Goal: Information Seeking & Learning: Check status

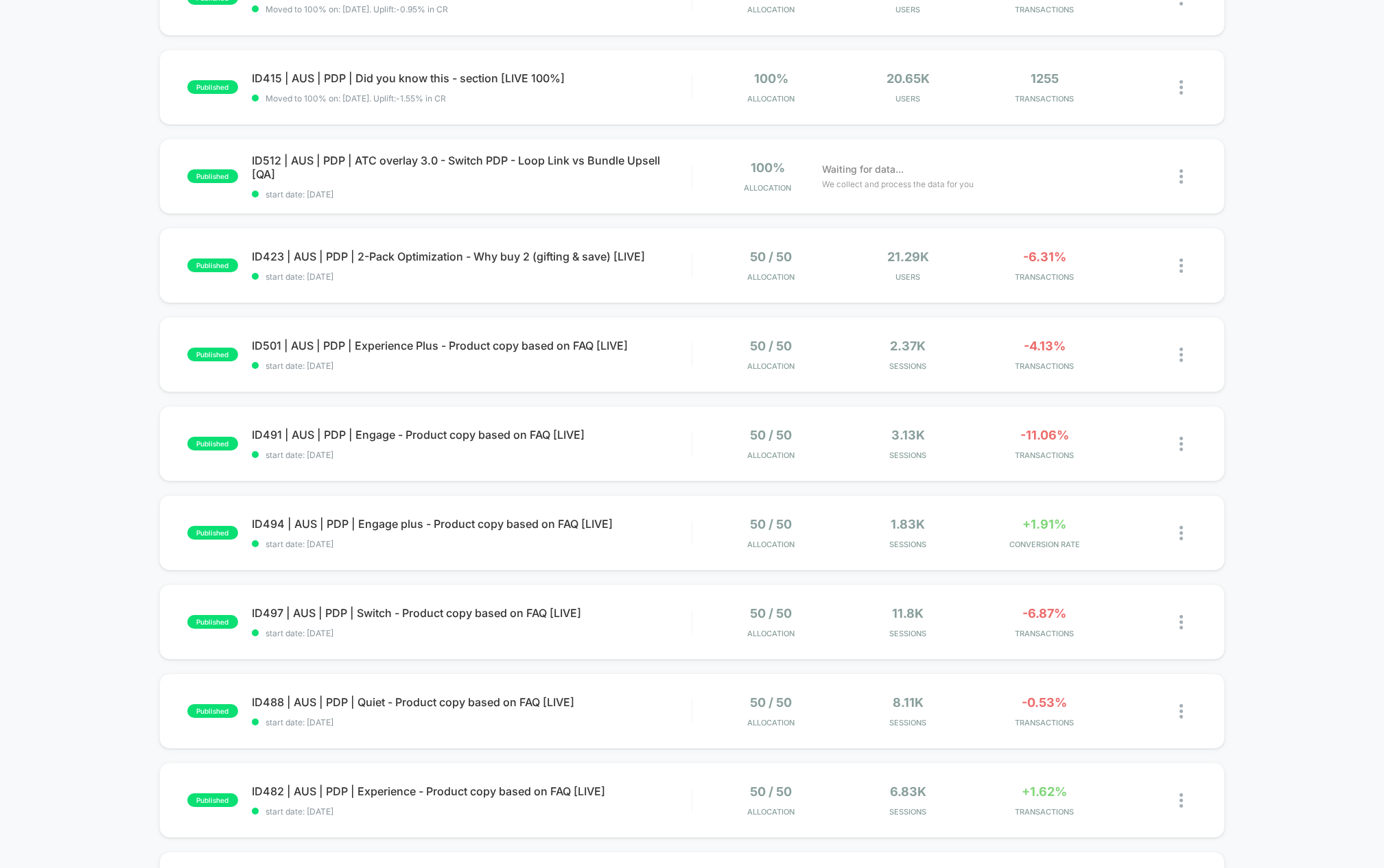
scroll to position [557, 0]
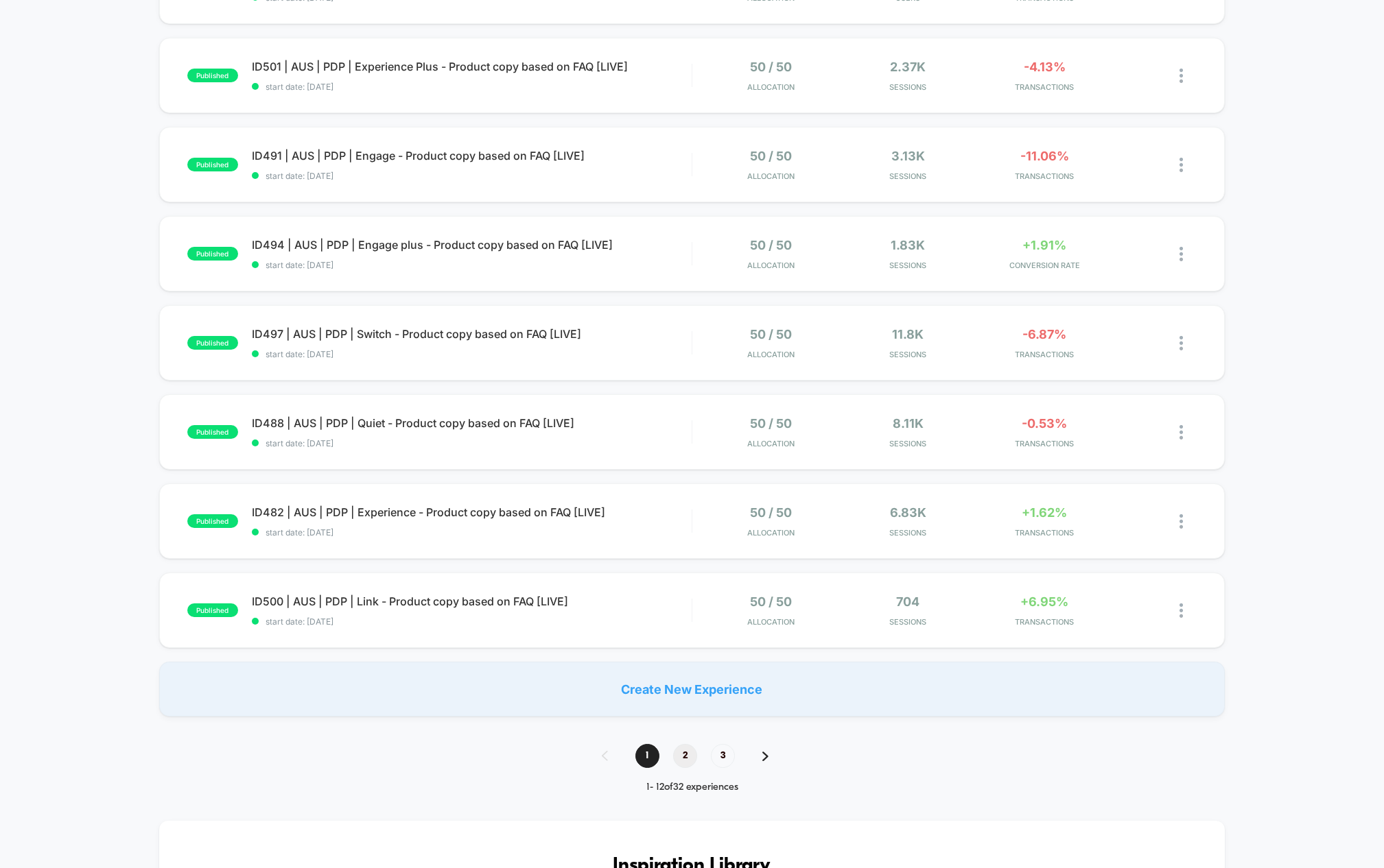
click at [683, 752] on span "2" at bounding box center [685, 756] width 24 height 24
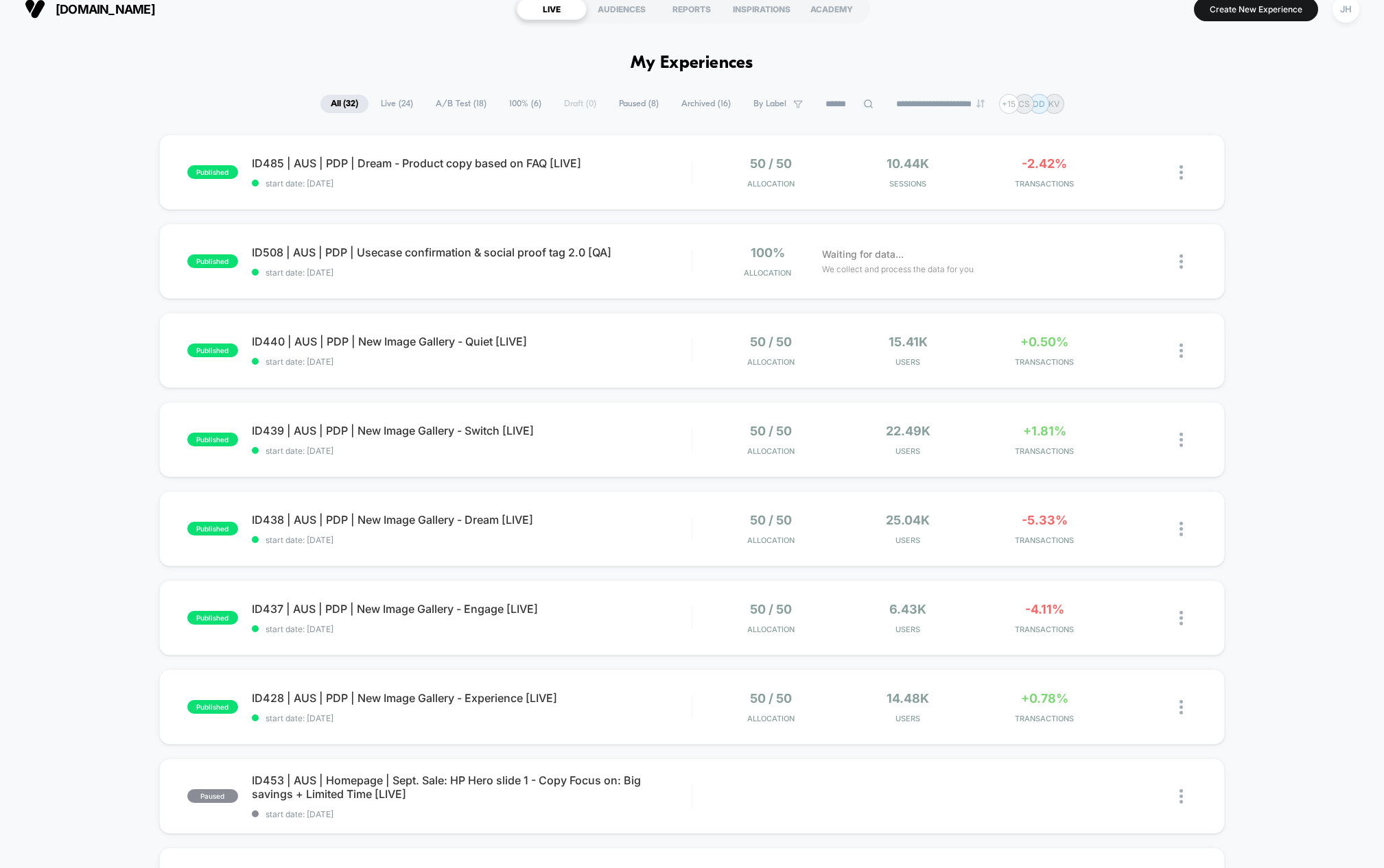
scroll to position [0, 0]
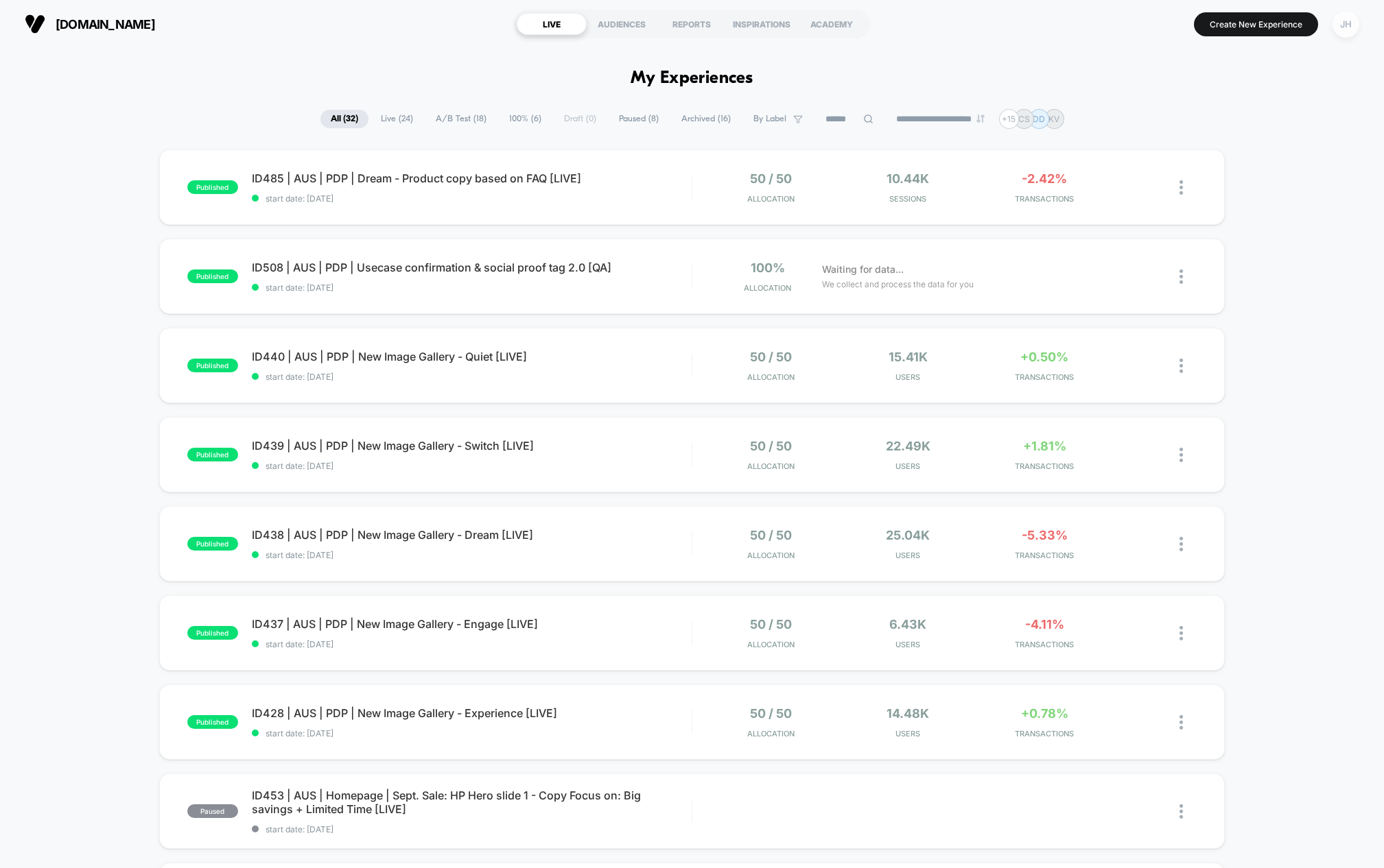
click at [1356, 26] on div "JH" at bounding box center [1346, 25] width 27 height 27
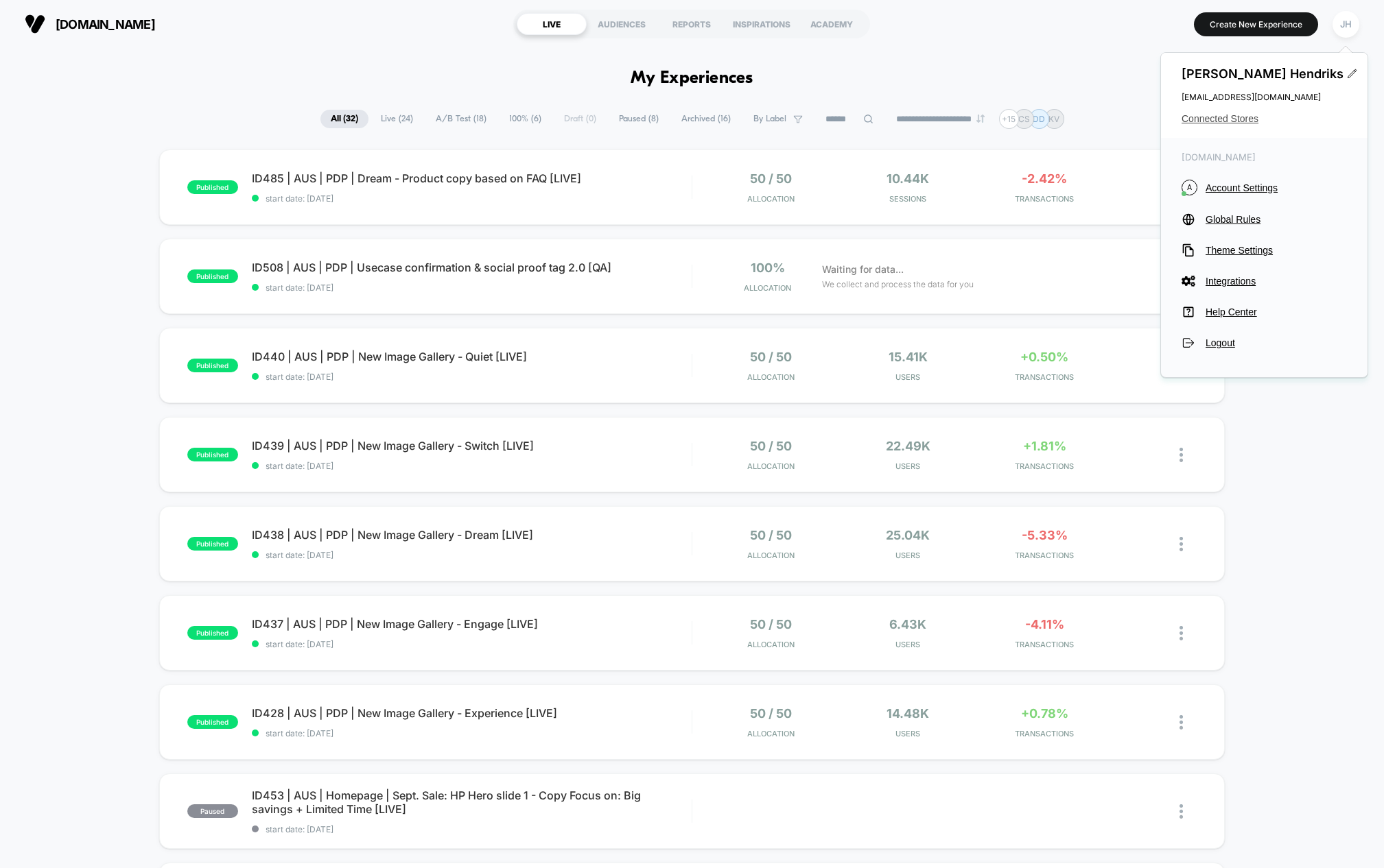
click at [1223, 117] on span "Connected Stores" at bounding box center [1264, 118] width 166 height 11
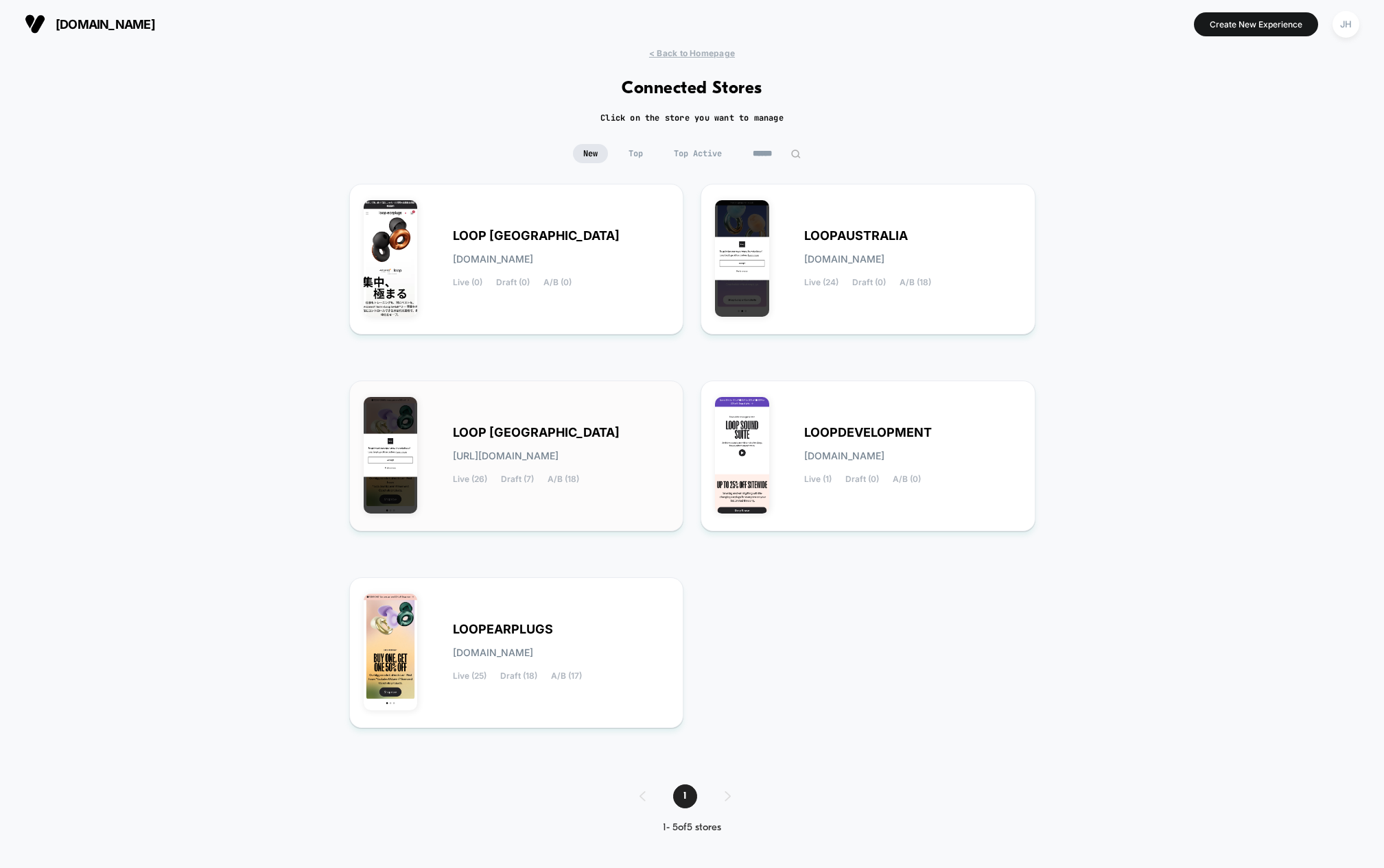
click at [556, 437] on span "LOOP [GEOGRAPHIC_DATA]" at bounding box center [537, 433] width 167 height 10
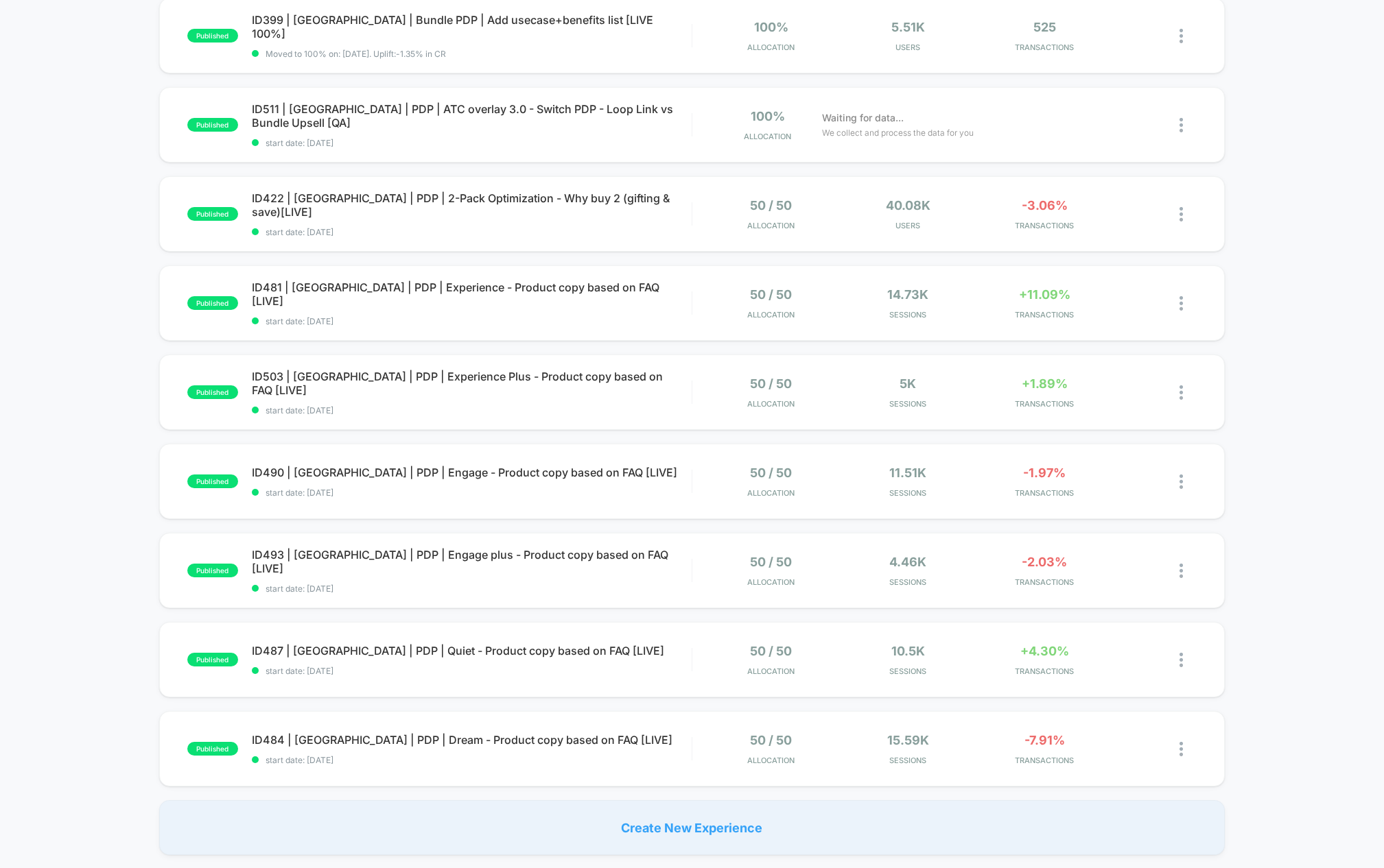
scroll to position [502, 0]
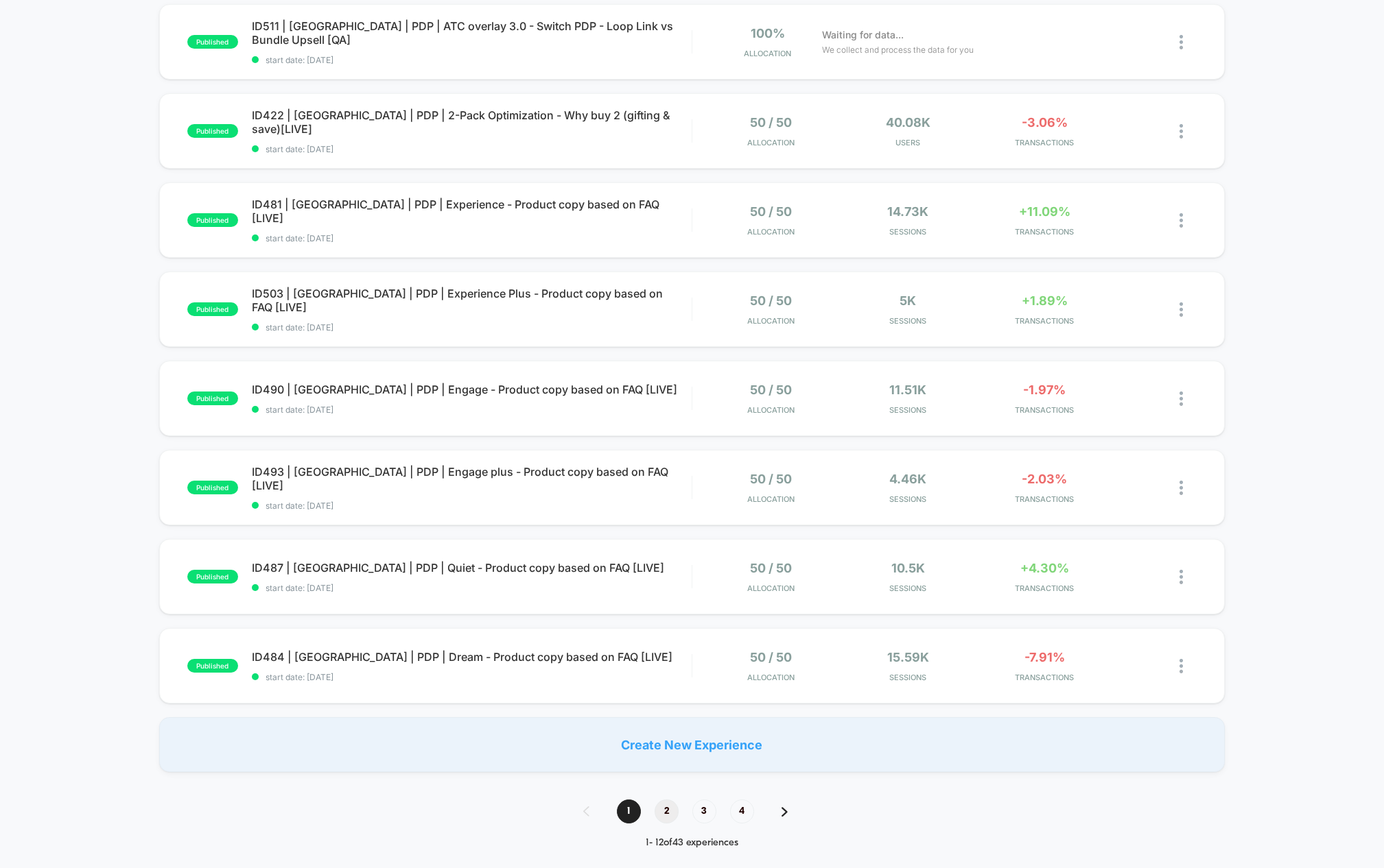
click at [666, 812] on span "2" at bounding box center [666, 812] width 24 height 24
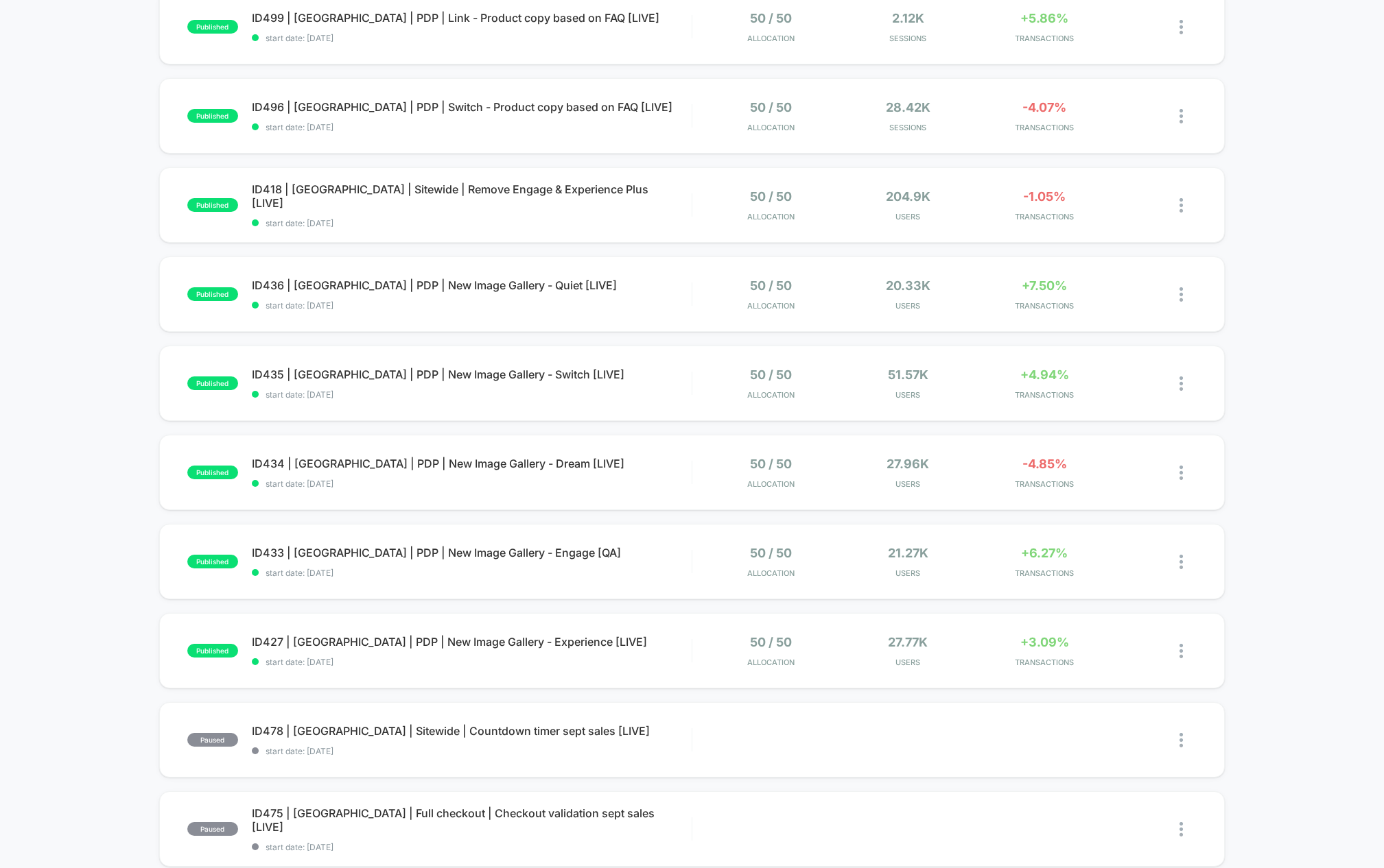
scroll to position [163, 0]
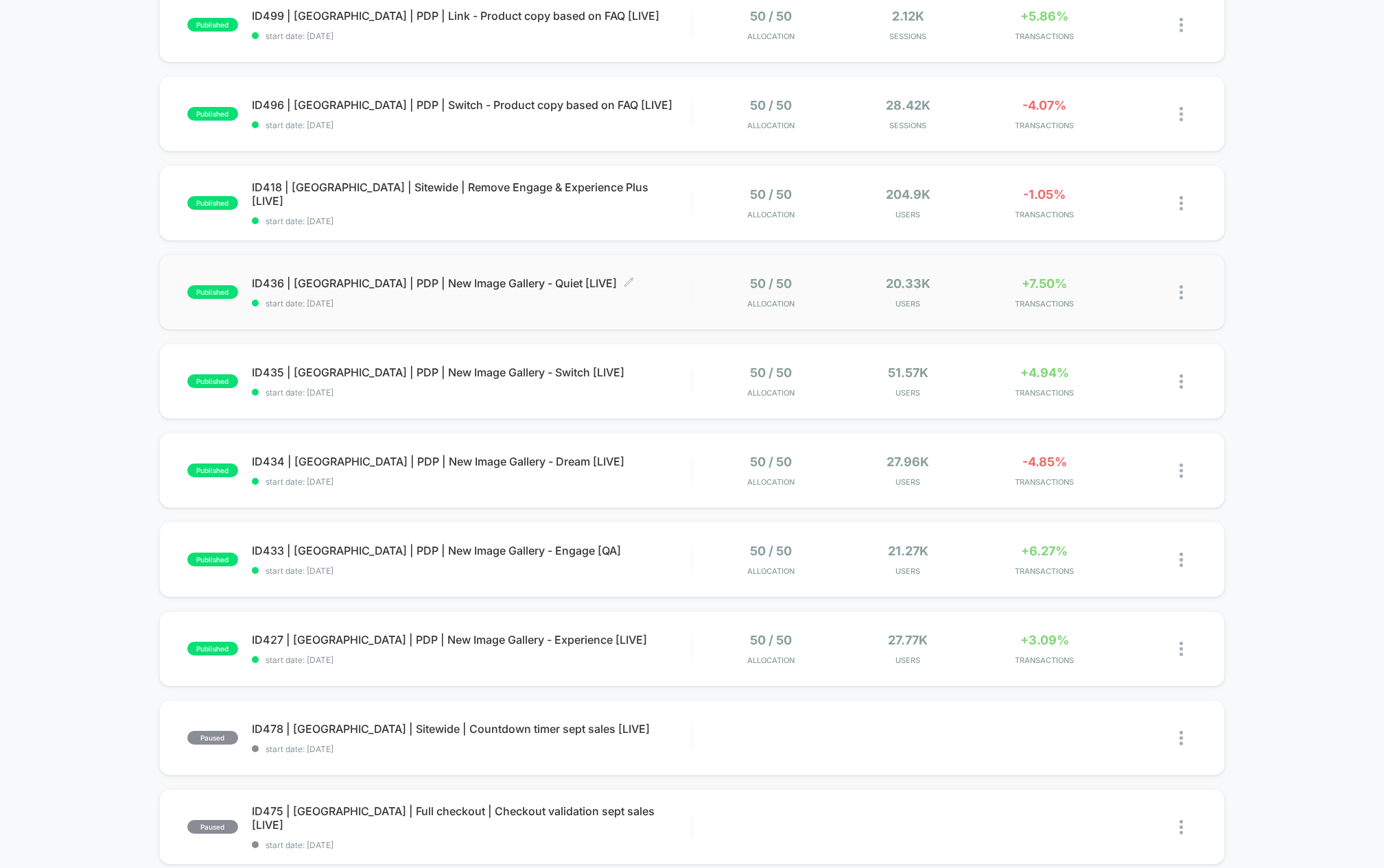
click at [459, 290] on div "ID436 | [GEOGRAPHIC_DATA] | PDP | New Image Gallery - Quiet [LIVE] Click to edi…" at bounding box center [471, 292] width 440 height 32
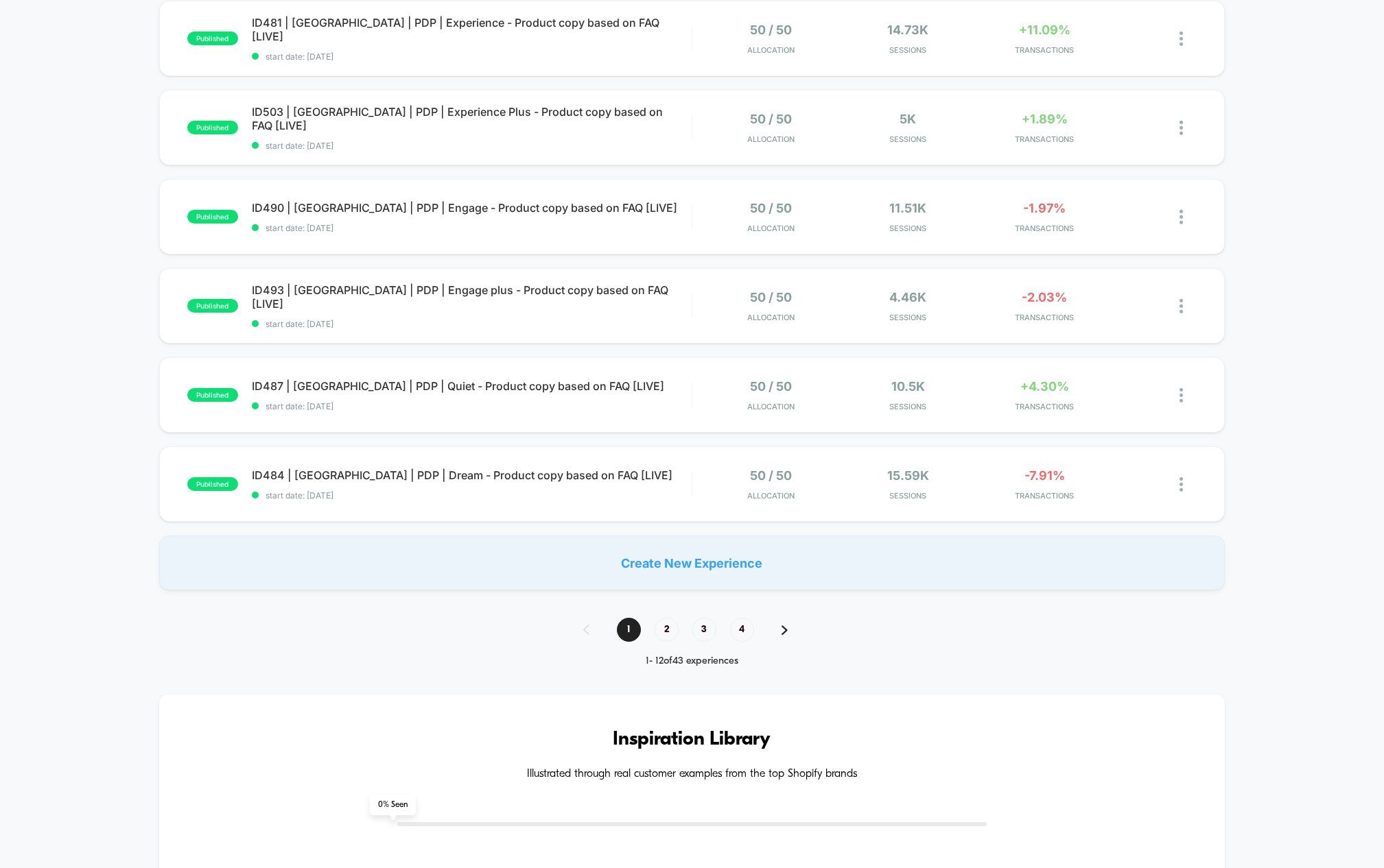
scroll to position [816, 0]
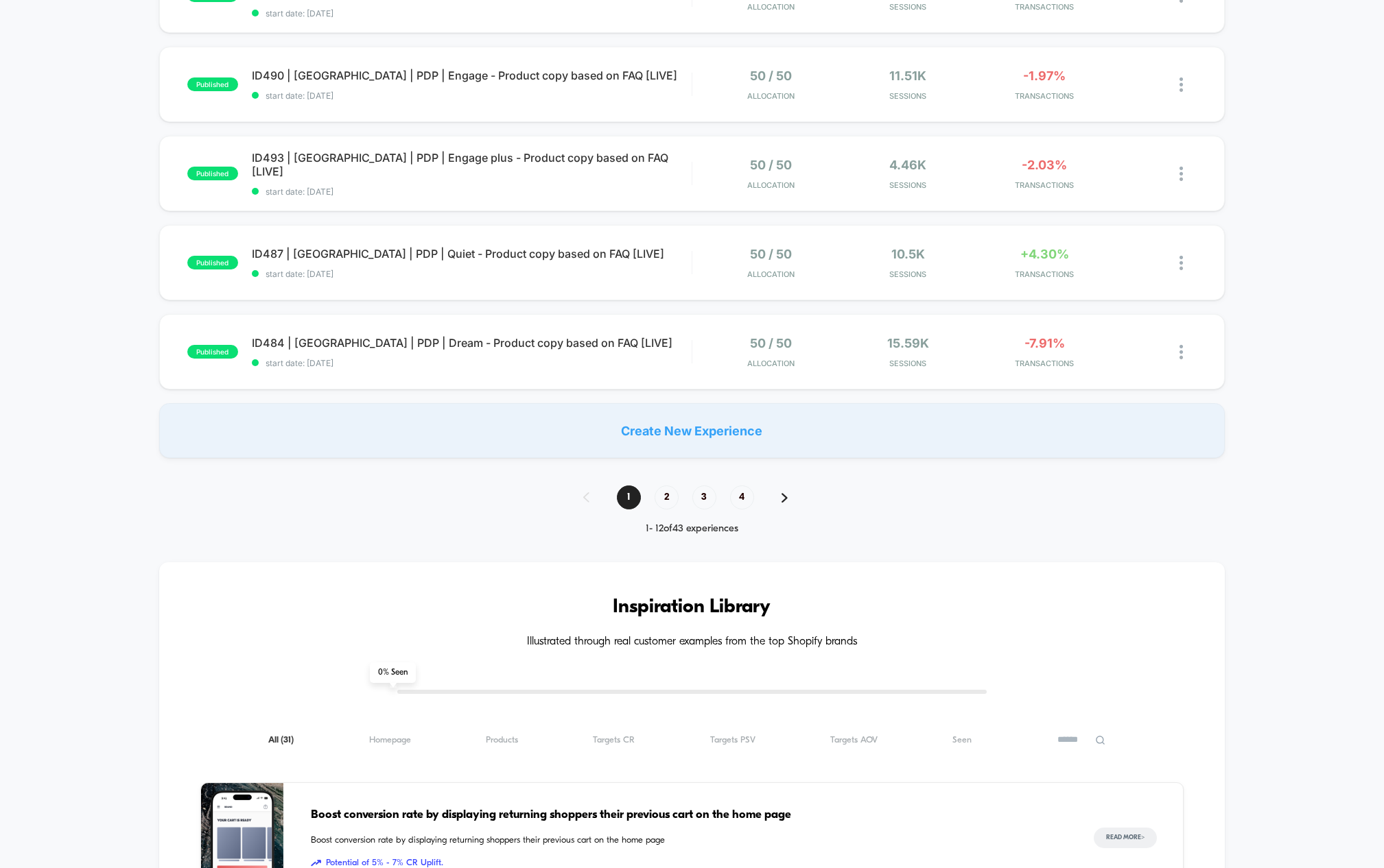
click at [671, 497] on span "2" at bounding box center [666, 498] width 24 height 24
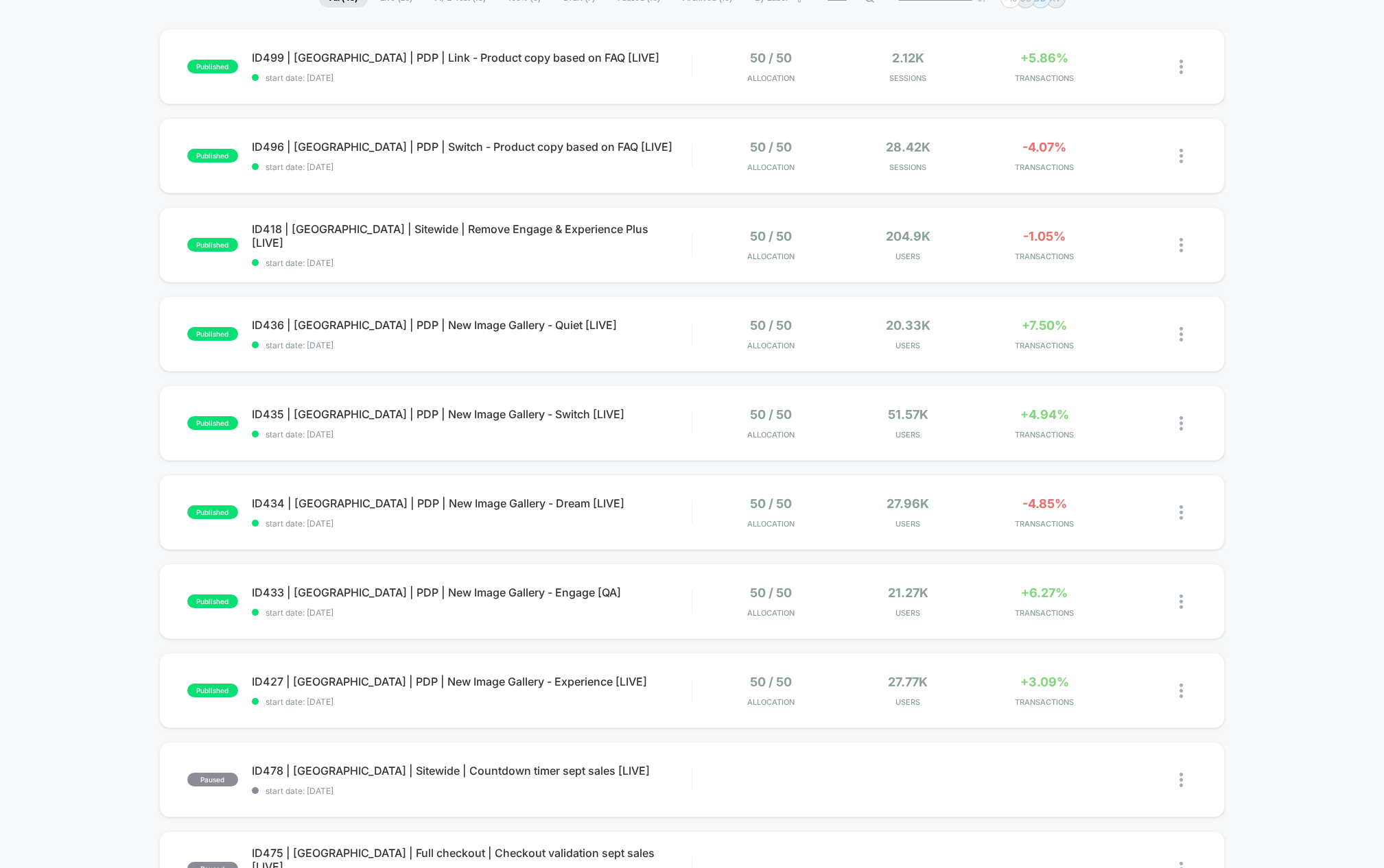
scroll to position [118, 0]
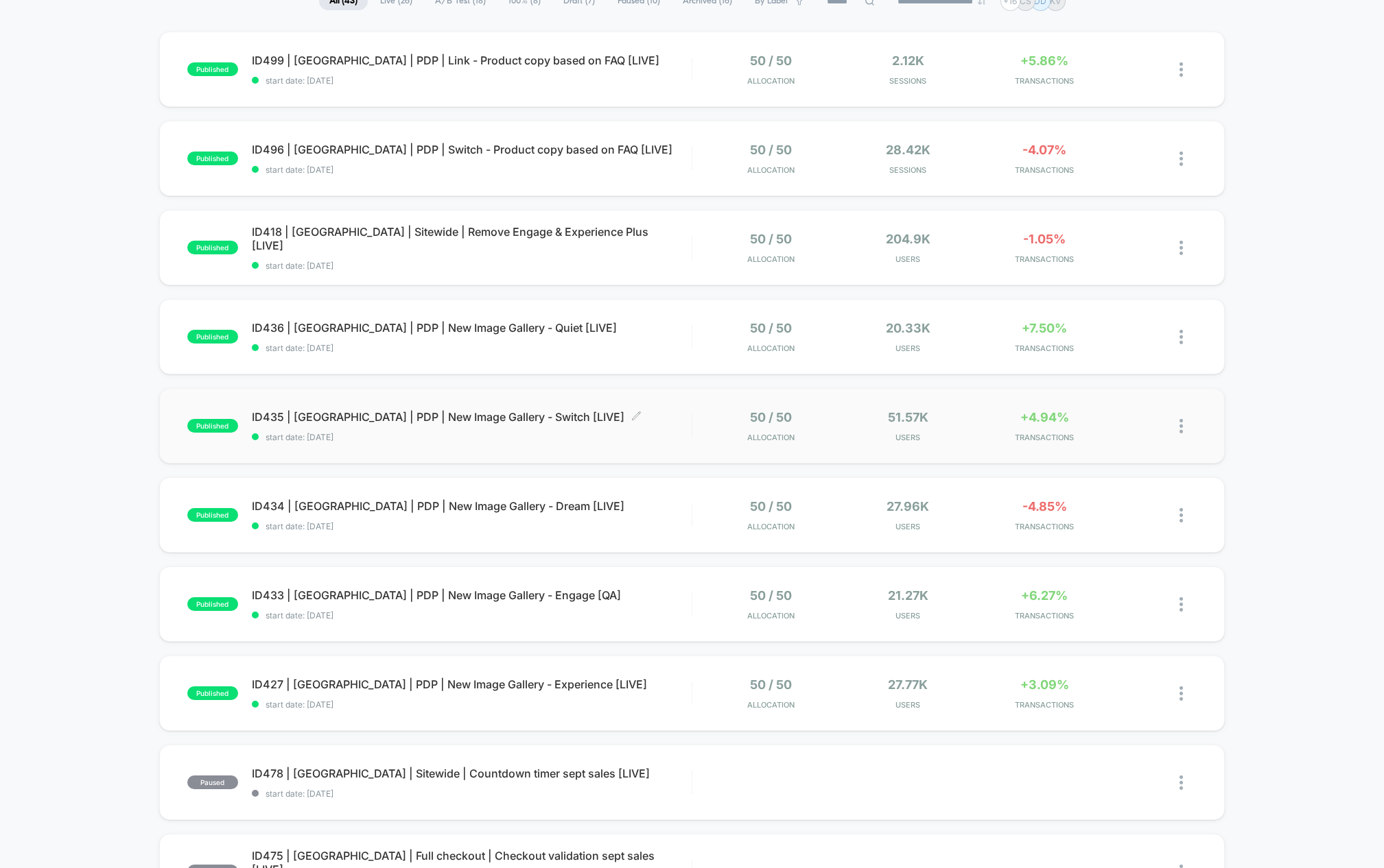
click at [408, 415] on span "ID435 | [GEOGRAPHIC_DATA] | PDP | New Image Gallery - Switch [LIVE] Click to ed…" at bounding box center [471, 417] width 440 height 14
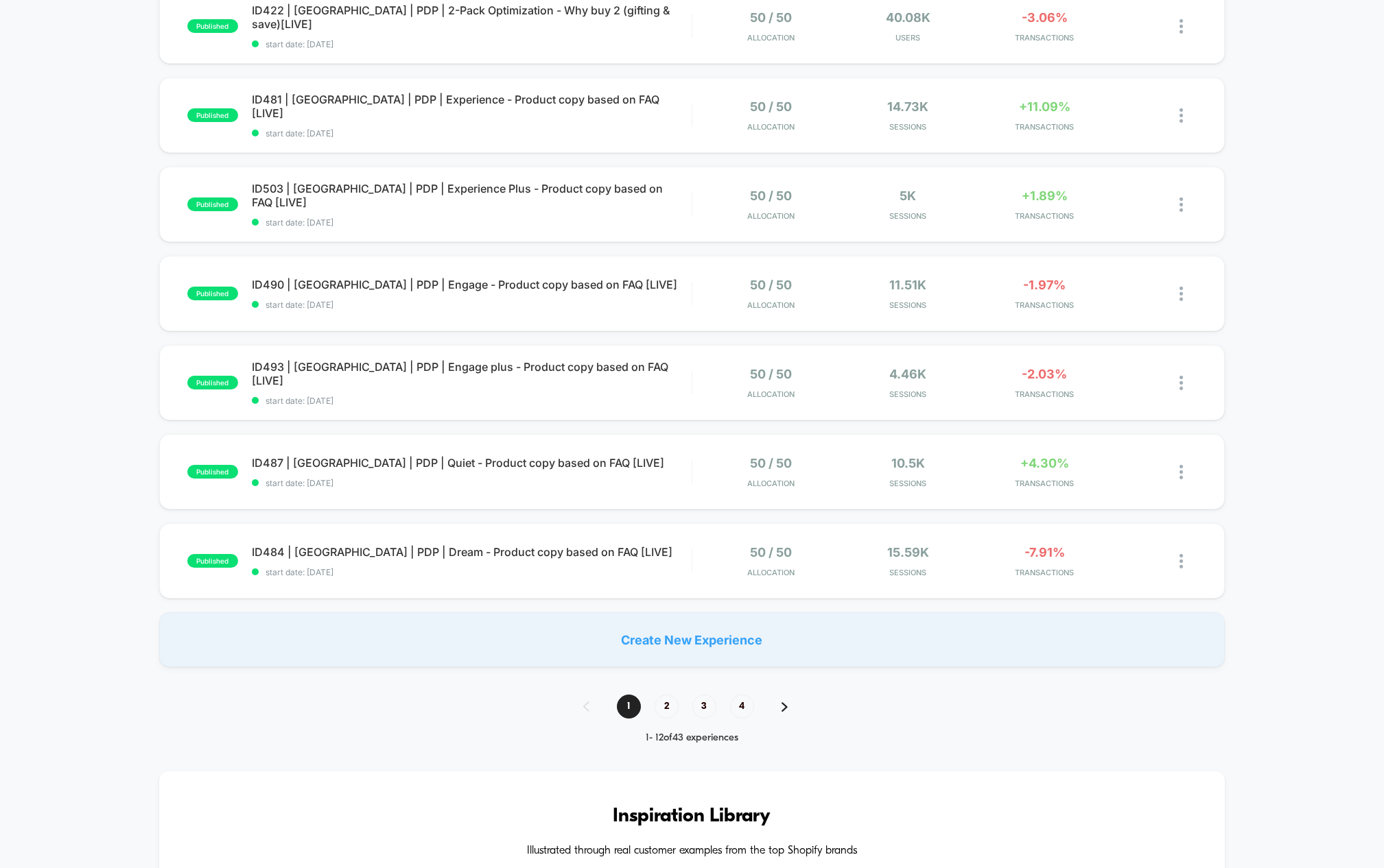
scroll to position [939, 0]
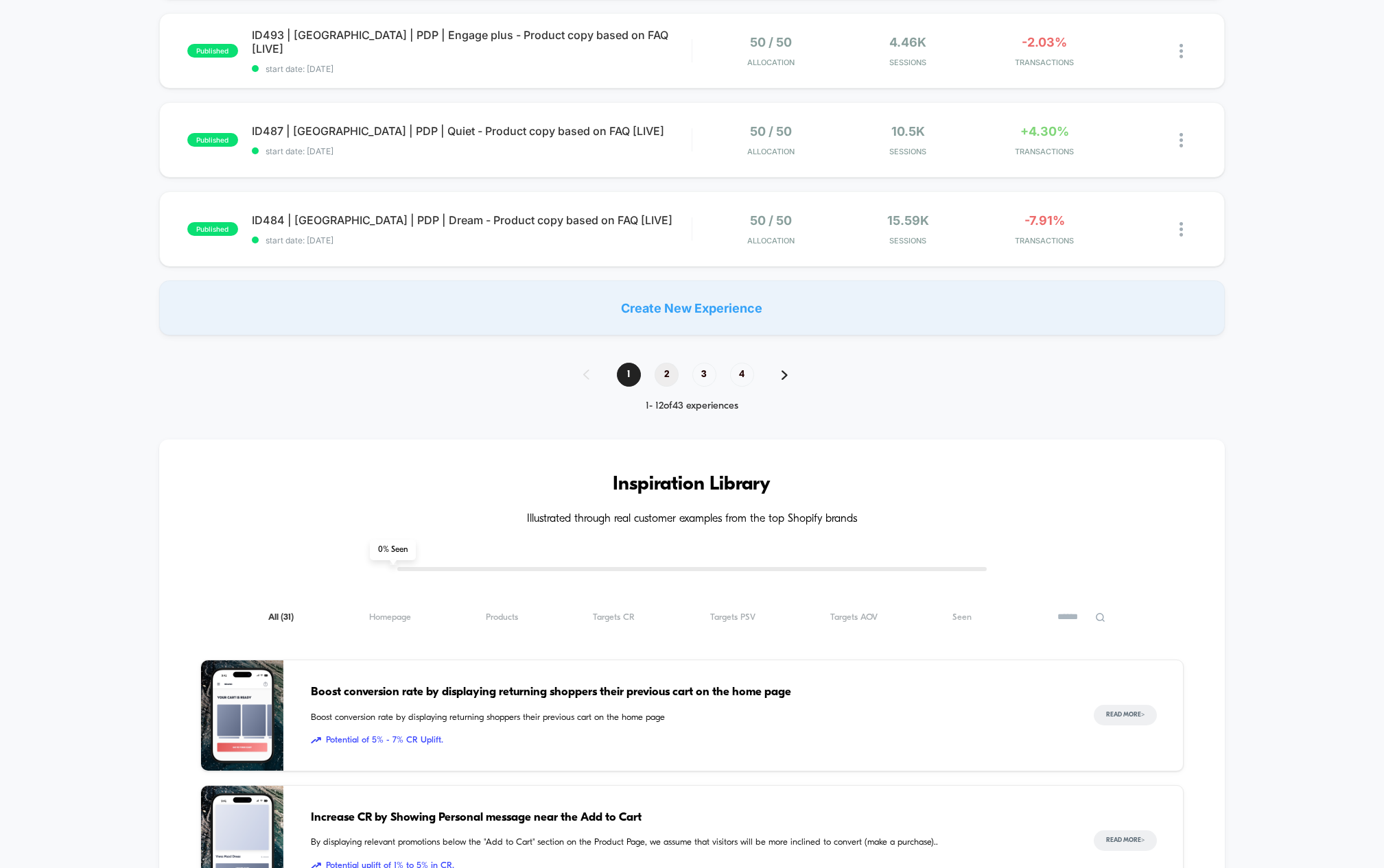
click at [673, 377] on span "2" at bounding box center [666, 374] width 24 height 24
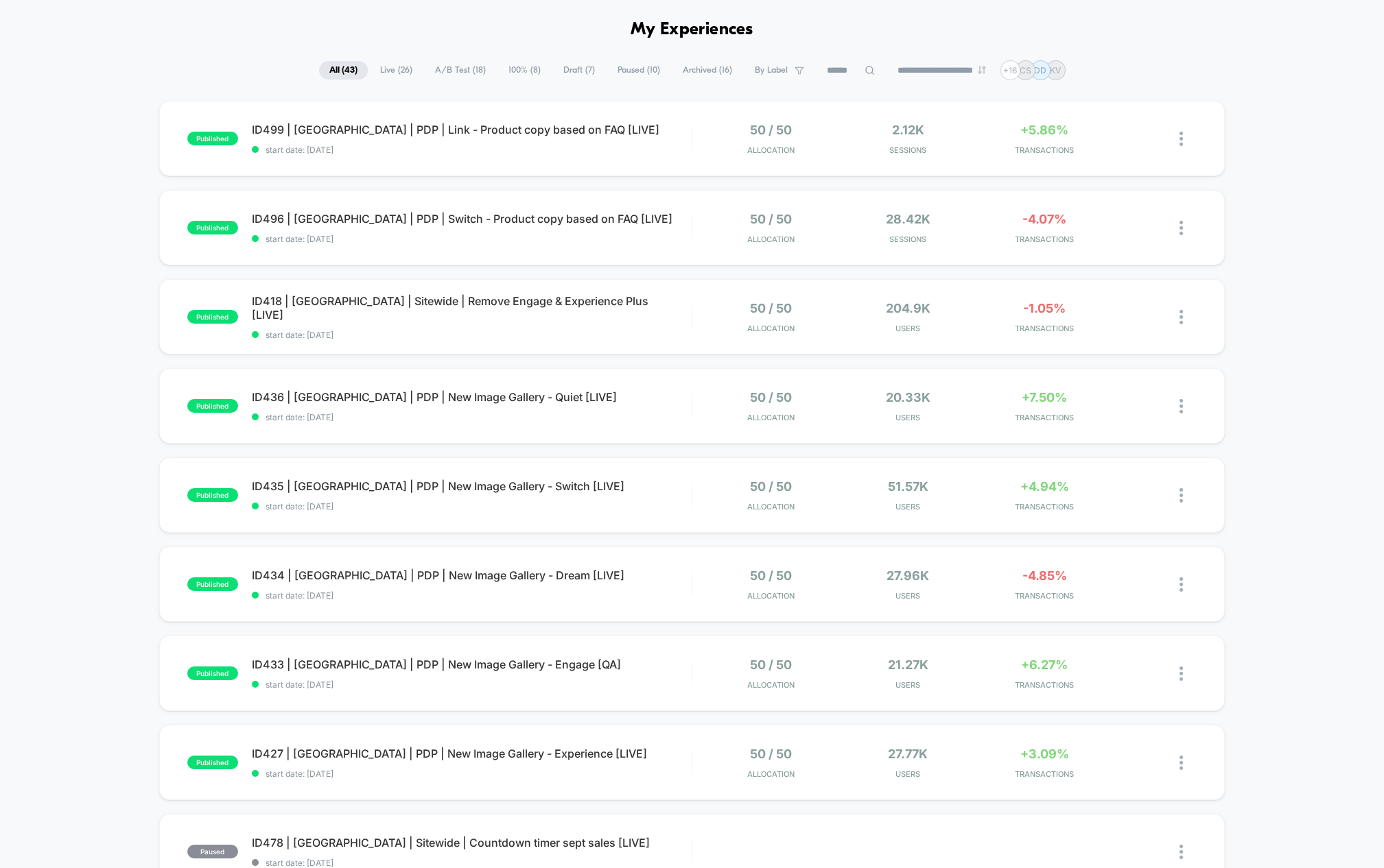
scroll to position [229, 0]
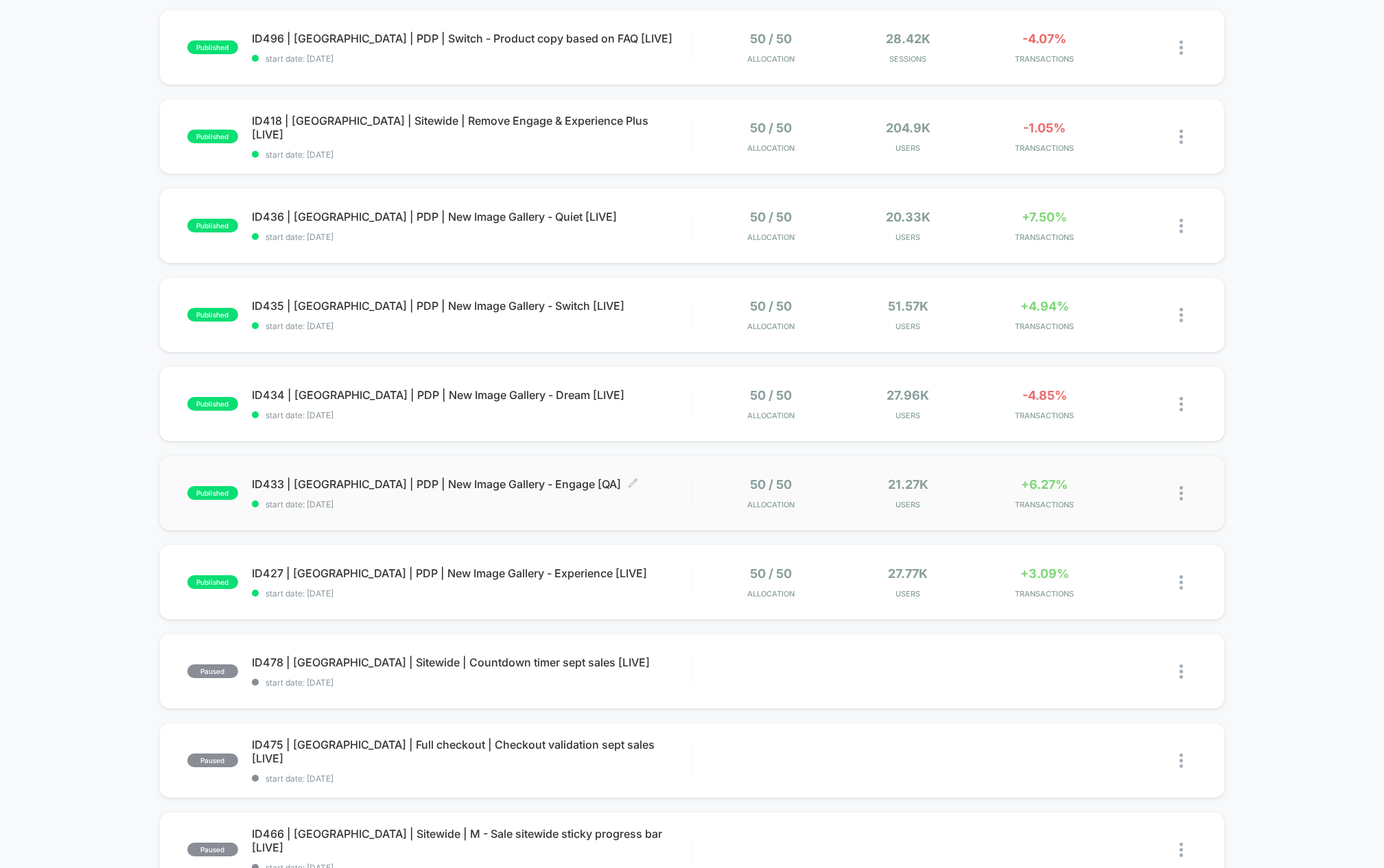
click at [456, 480] on span "ID433 | [GEOGRAPHIC_DATA] | PDP | New Image Gallery - Engage [QA] Click to edit…" at bounding box center [471, 484] width 440 height 14
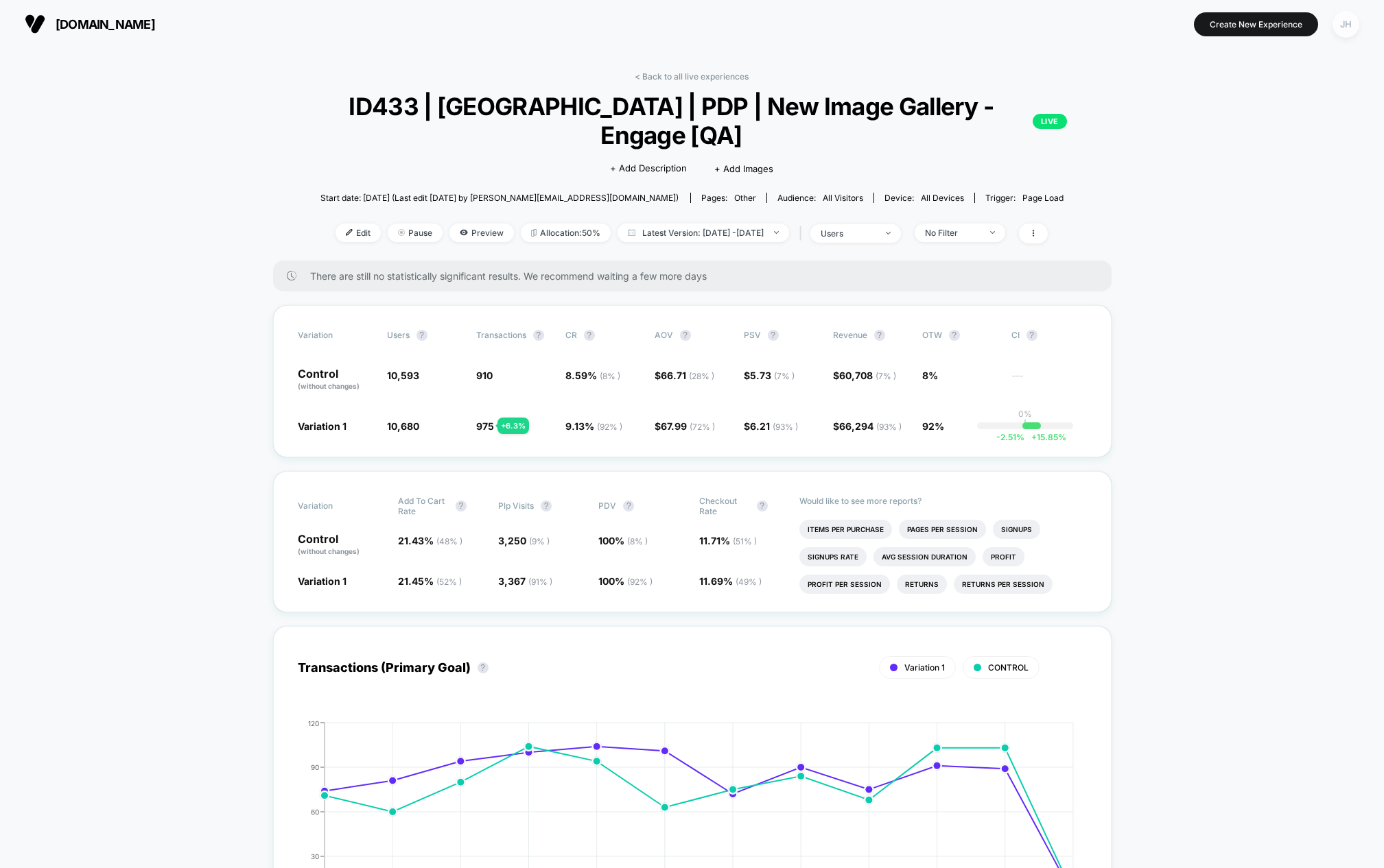
click at [1336, 29] on div "JH" at bounding box center [1346, 25] width 27 height 27
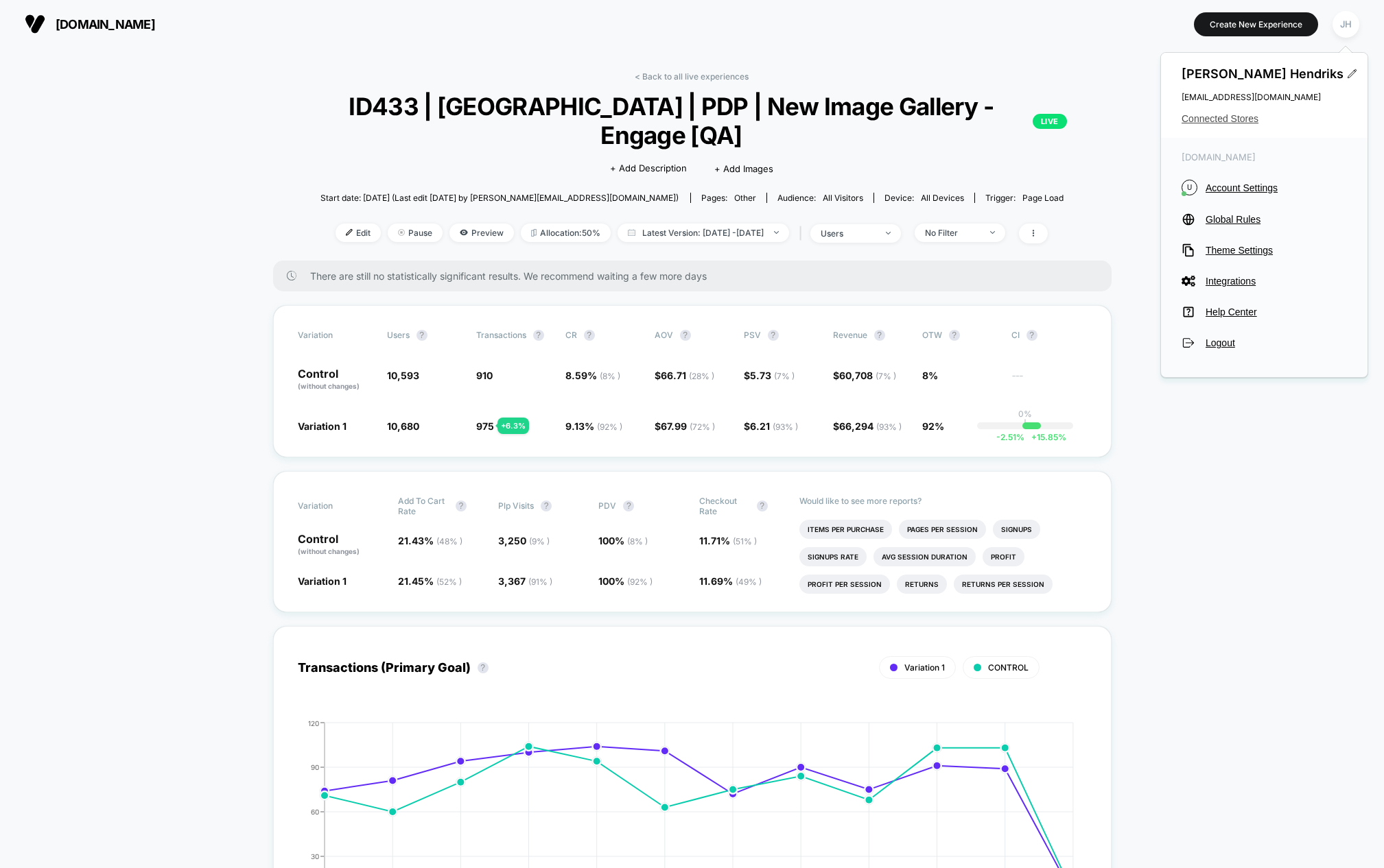
click at [1202, 121] on span "Connected Stores" at bounding box center [1264, 118] width 166 height 11
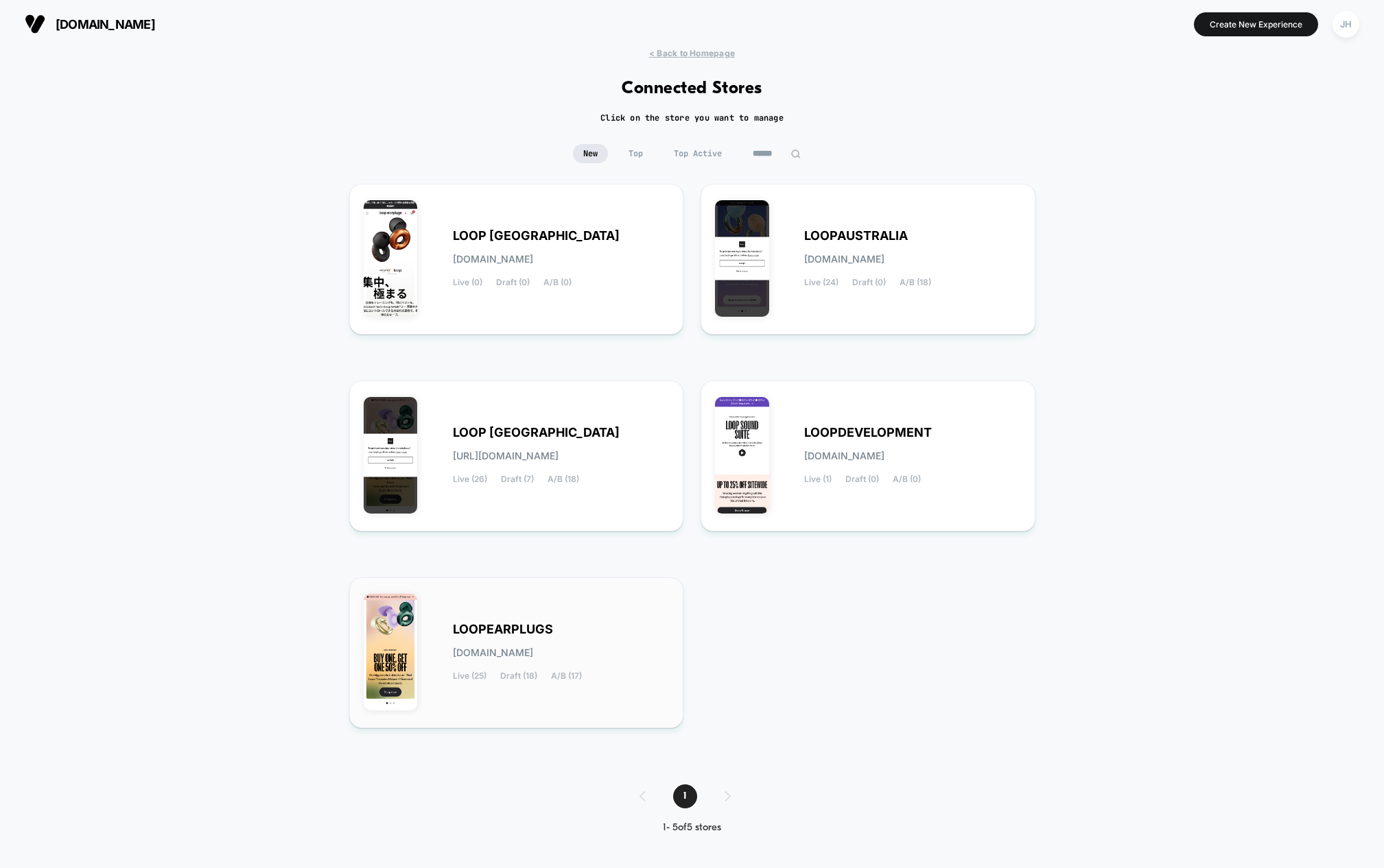
click at [549, 613] on div "LOOPEARPLUGS [DOMAIN_NAME] Live (25) Draft (18) A/B (17)" at bounding box center [516, 653] width 306 height 122
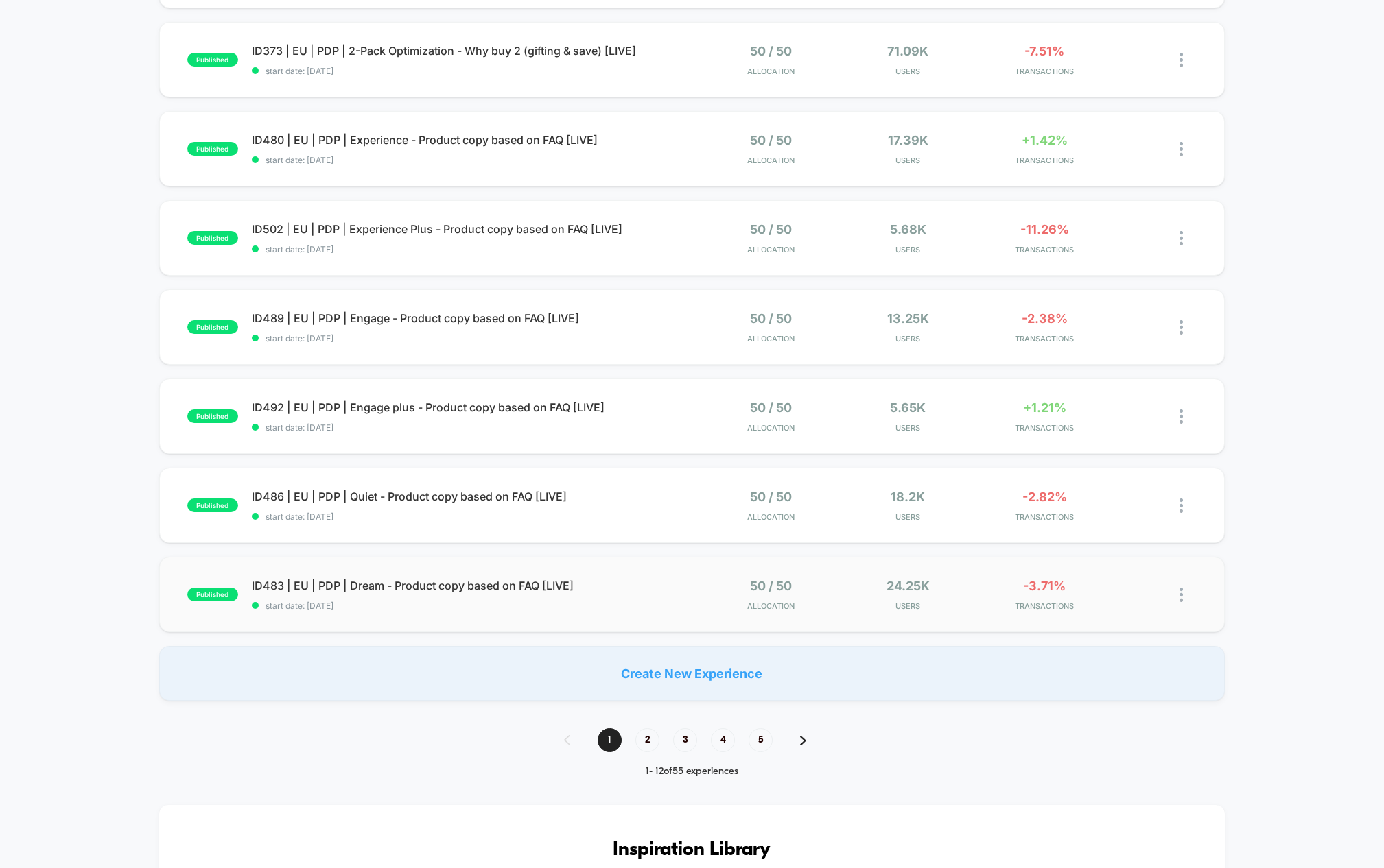
scroll to position [599, 0]
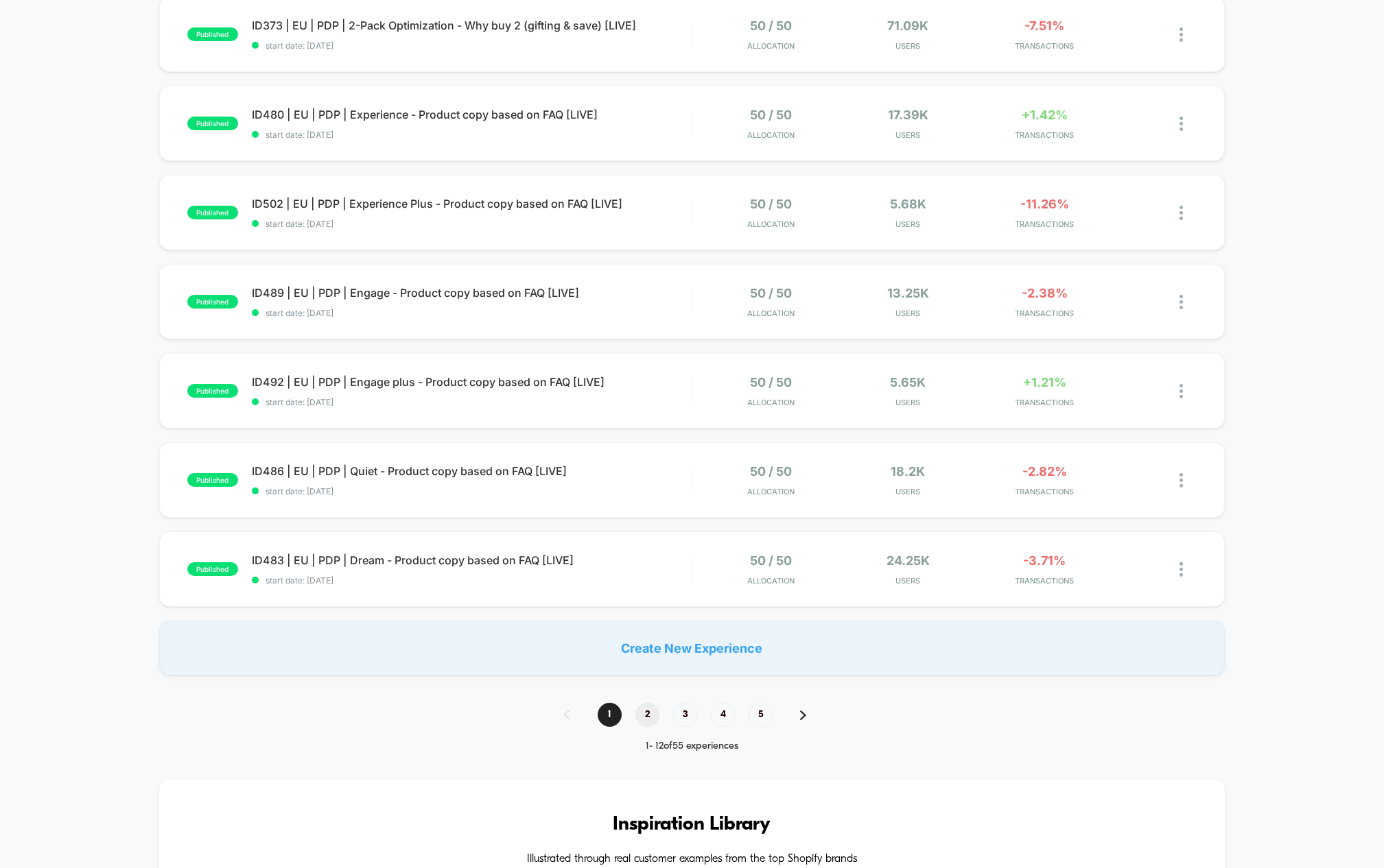
click at [650, 720] on span "2" at bounding box center [647, 715] width 24 height 24
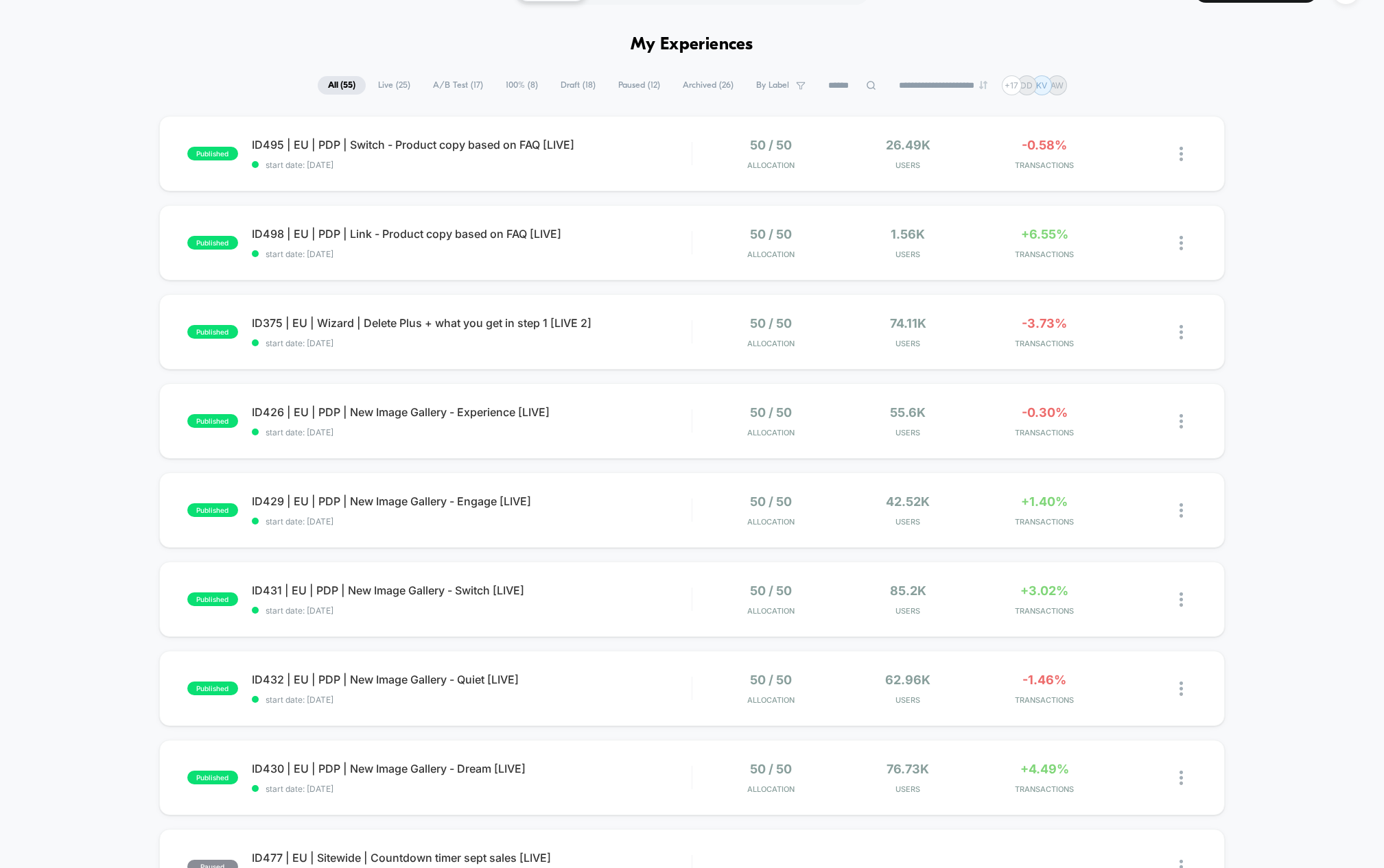
scroll to position [128, 0]
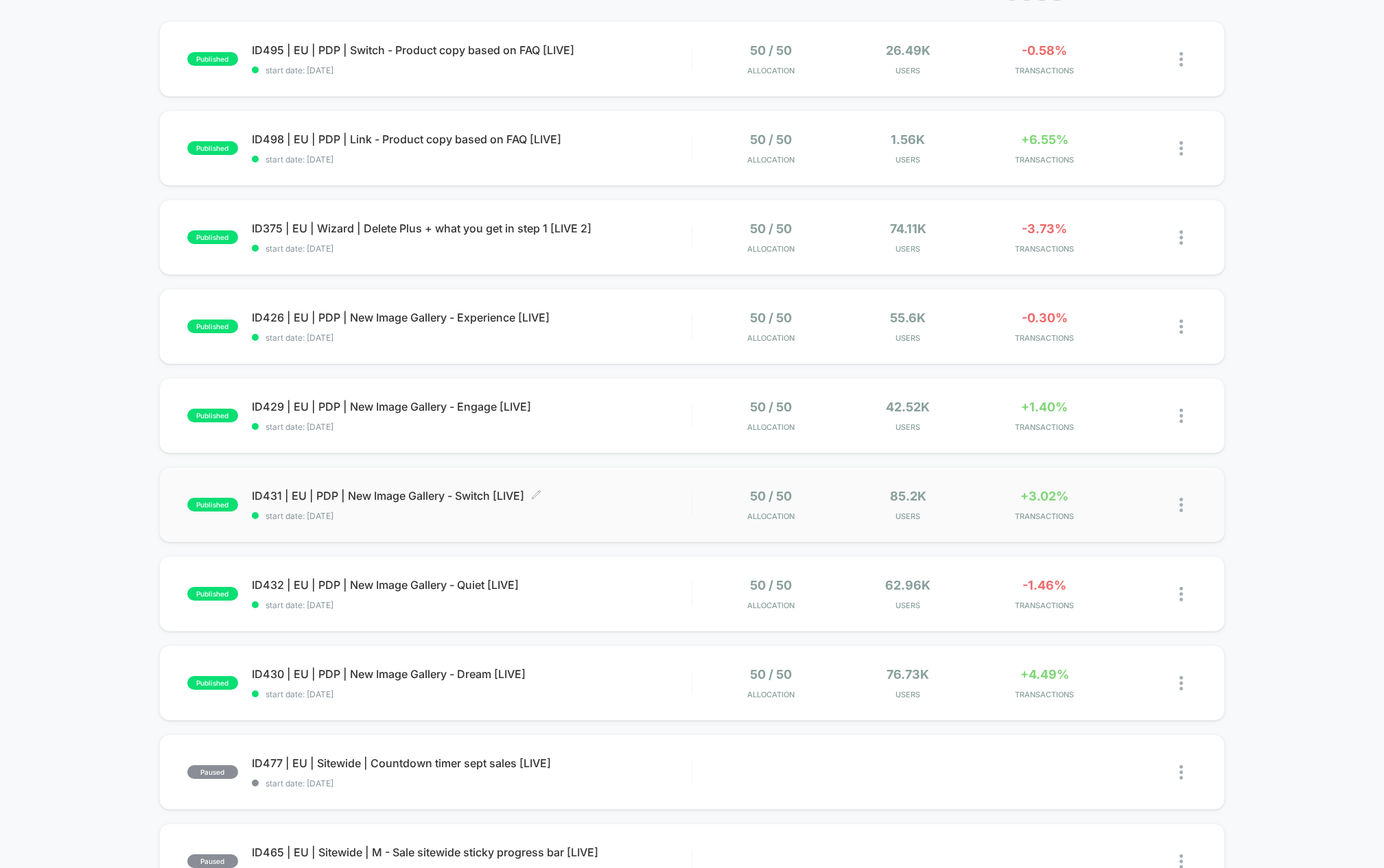
click at [455, 494] on span "ID431 | EU | PDP | New Image Gallery - Switch [LIVE] Click to edit experience d…" at bounding box center [471, 496] width 440 height 14
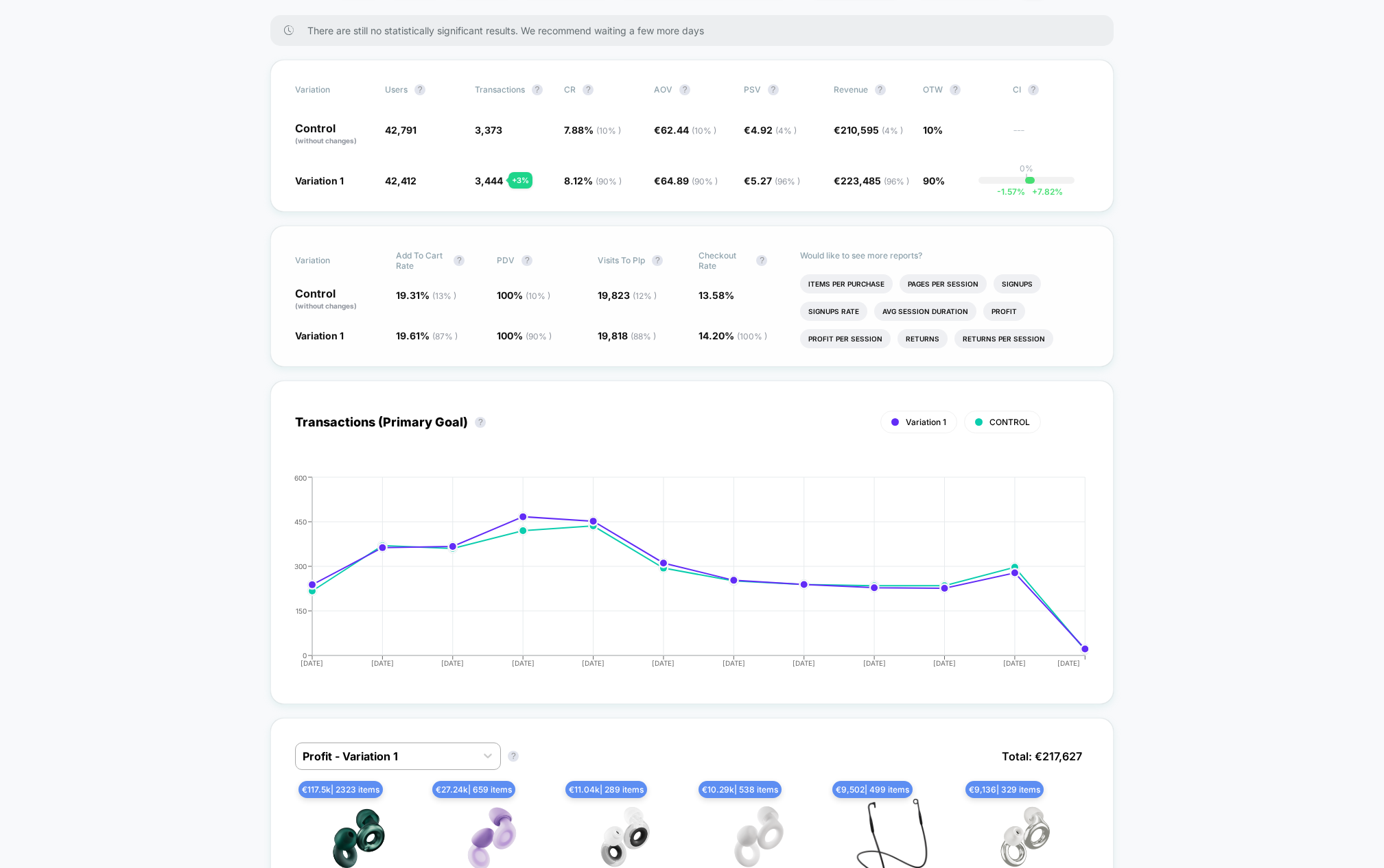
scroll to position [43, 0]
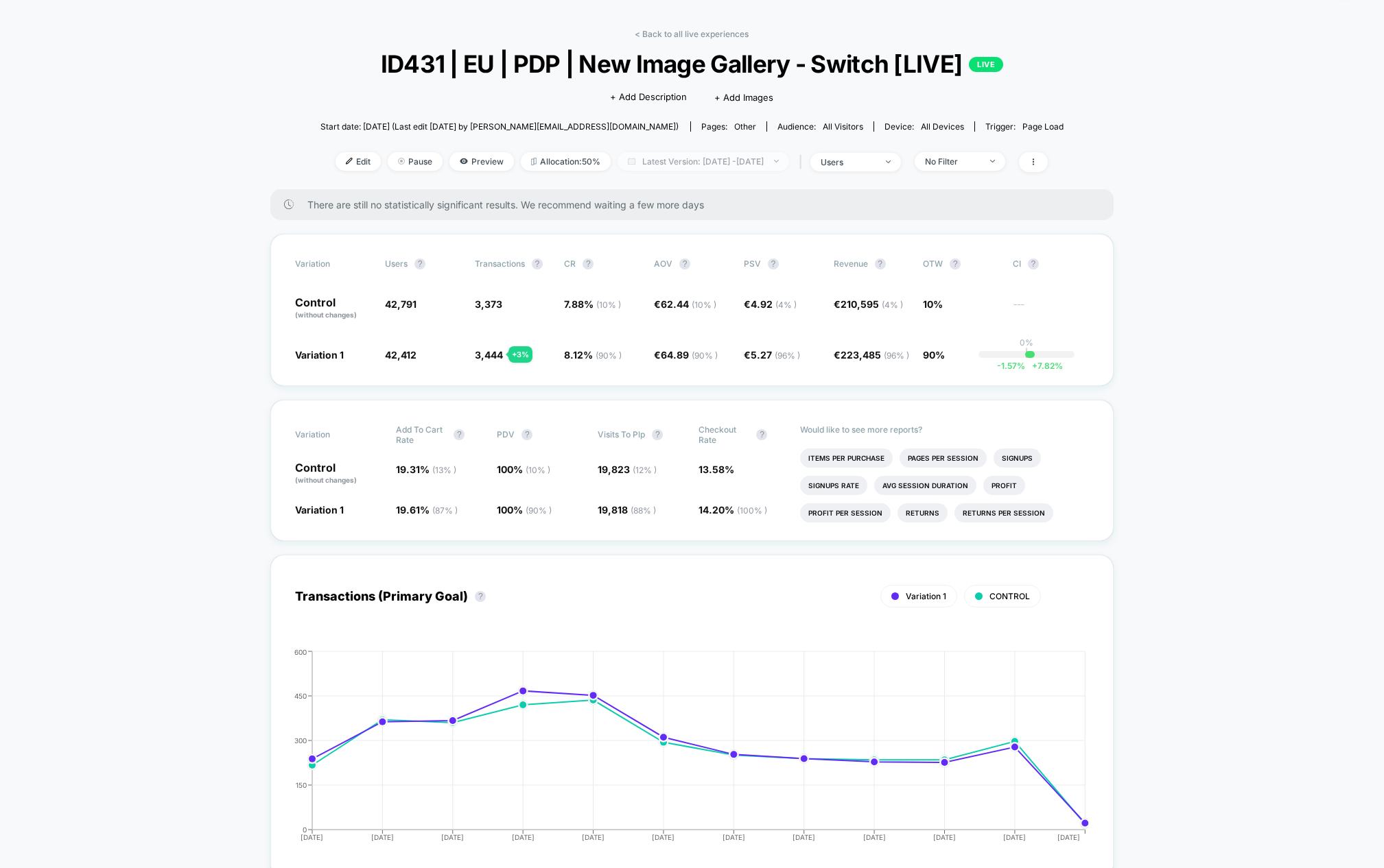
click at [754, 158] on span "Latest Version: [DATE] - [DATE]" at bounding box center [703, 161] width 172 height 18
select select "*"
select select "****"
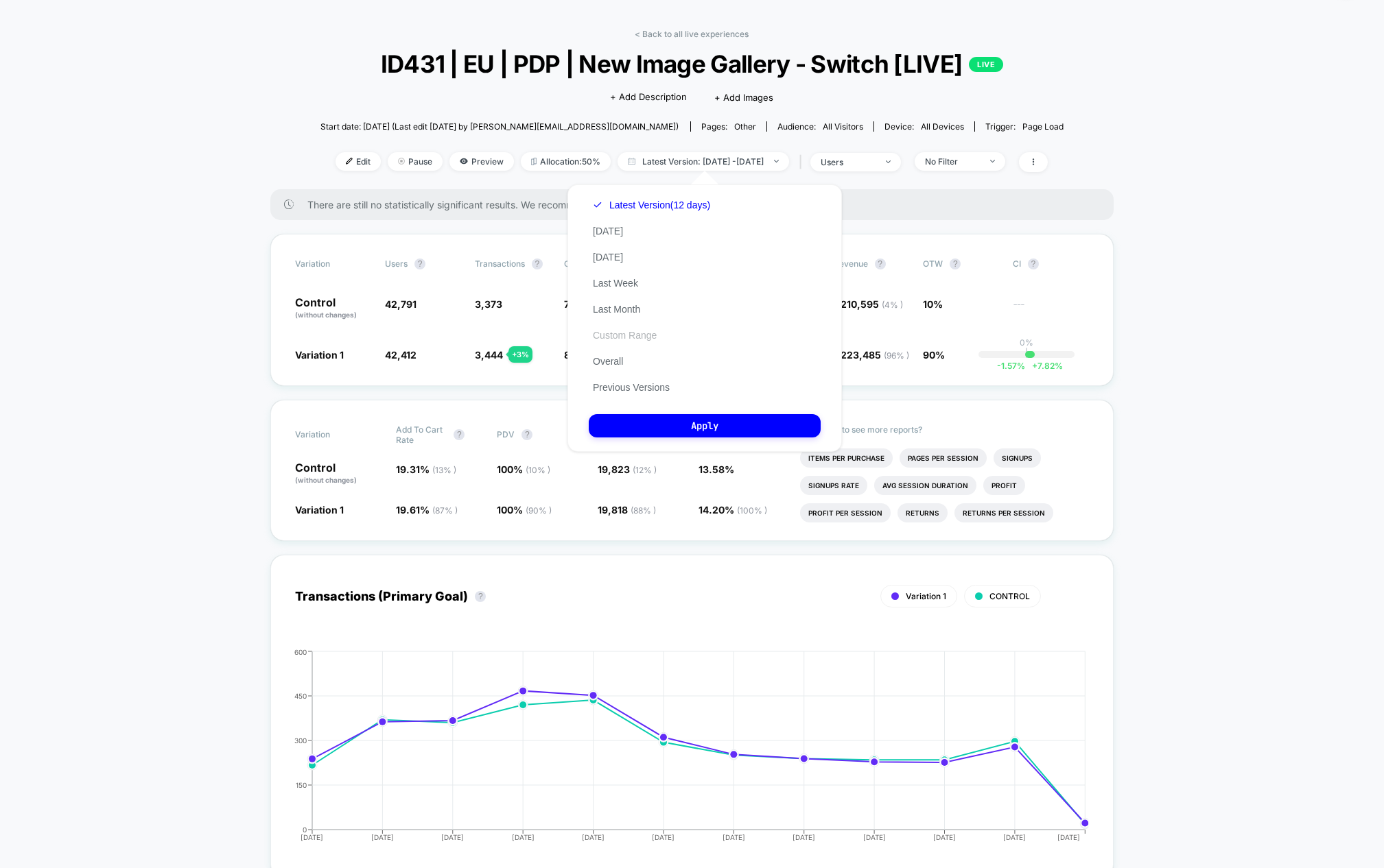
click at [641, 336] on button "Custom Range" at bounding box center [624, 336] width 72 height 13
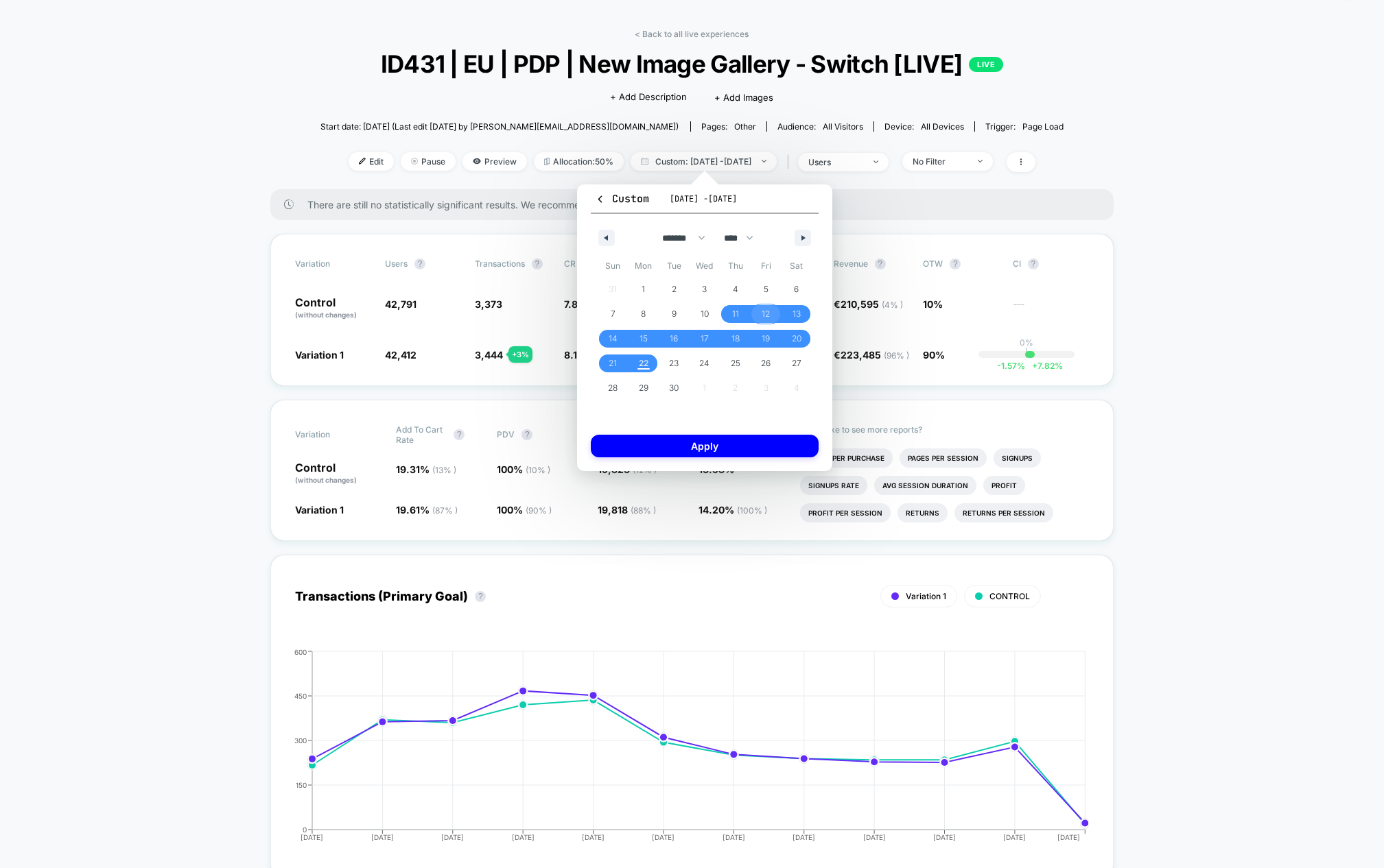
click at [762, 313] on span "12" at bounding box center [766, 313] width 8 height 25
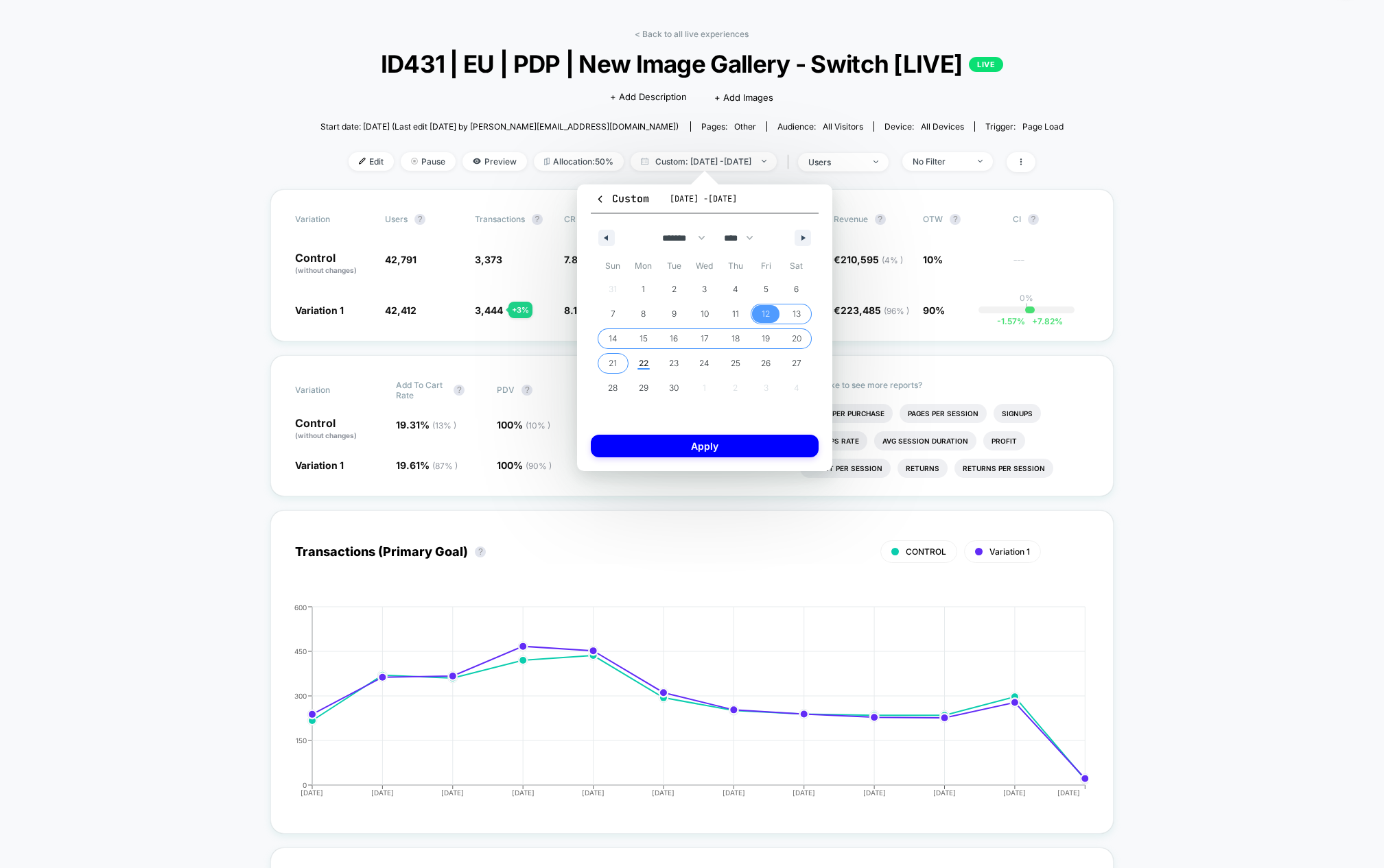
click at [609, 364] on span "21" at bounding box center [613, 363] width 8 height 25
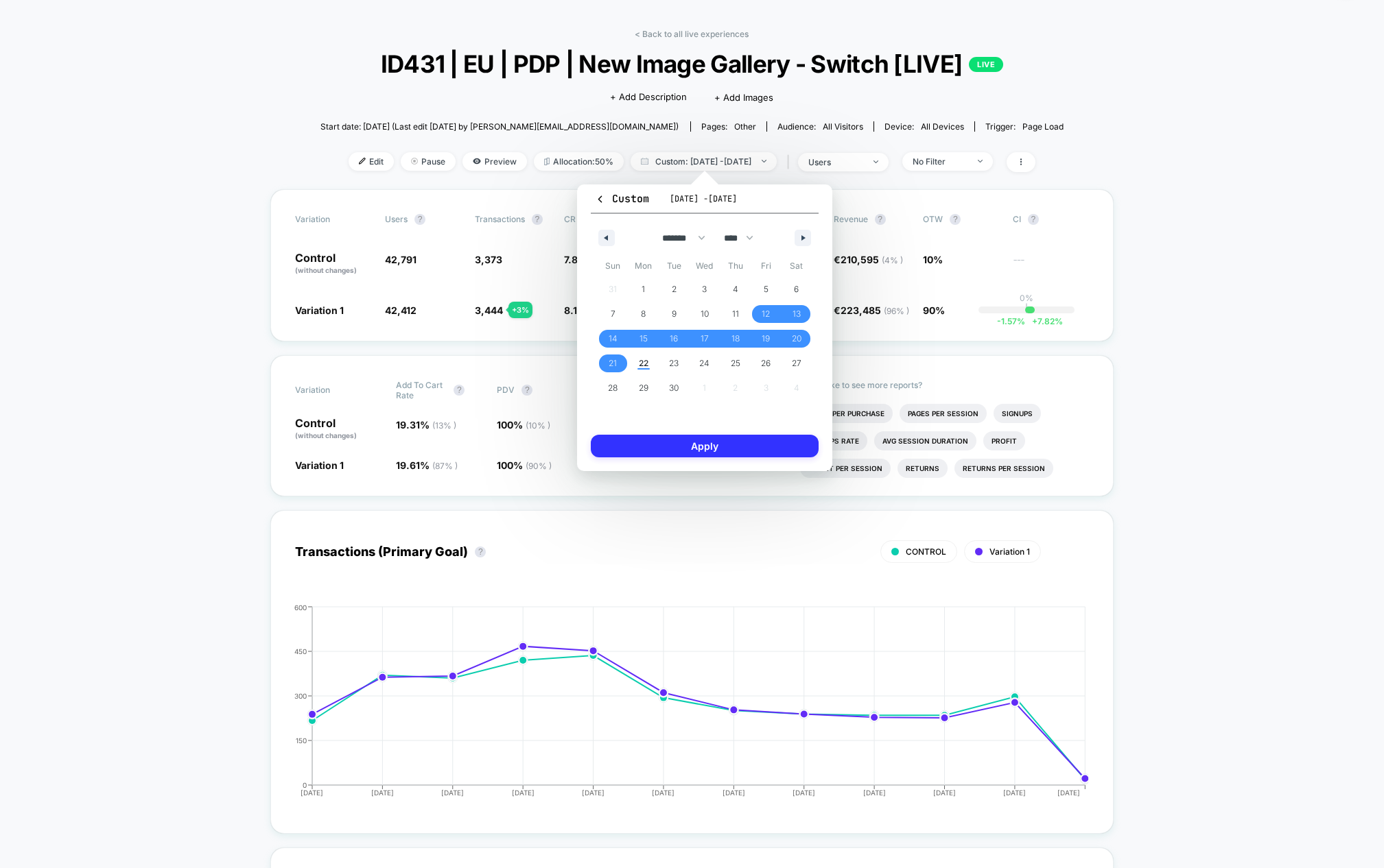
click at [696, 440] on button "Apply" at bounding box center [704, 446] width 228 height 22
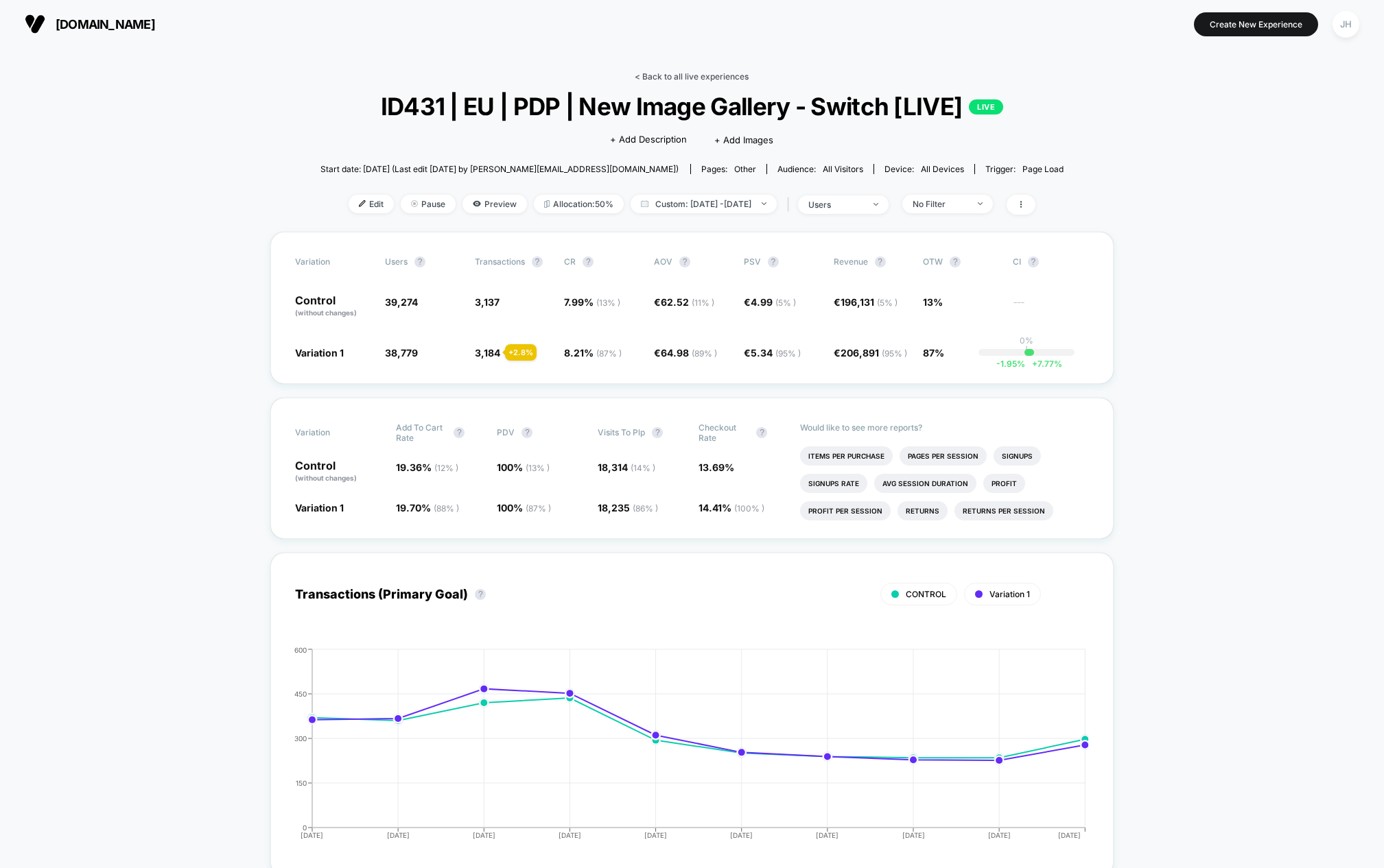
click at [666, 75] on link "< Back to all live experiences" at bounding box center [692, 76] width 114 height 11
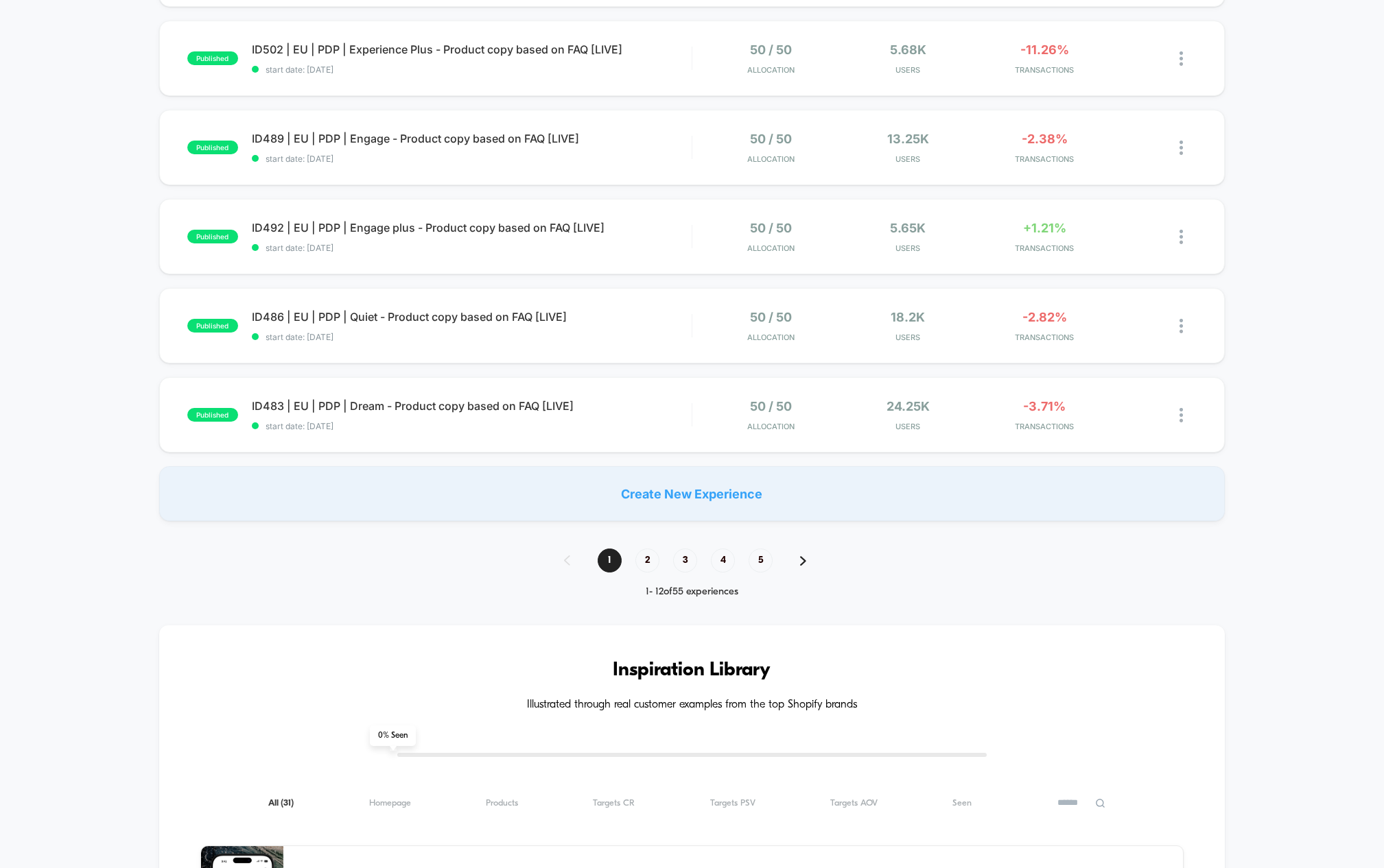
scroll to position [895, 0]
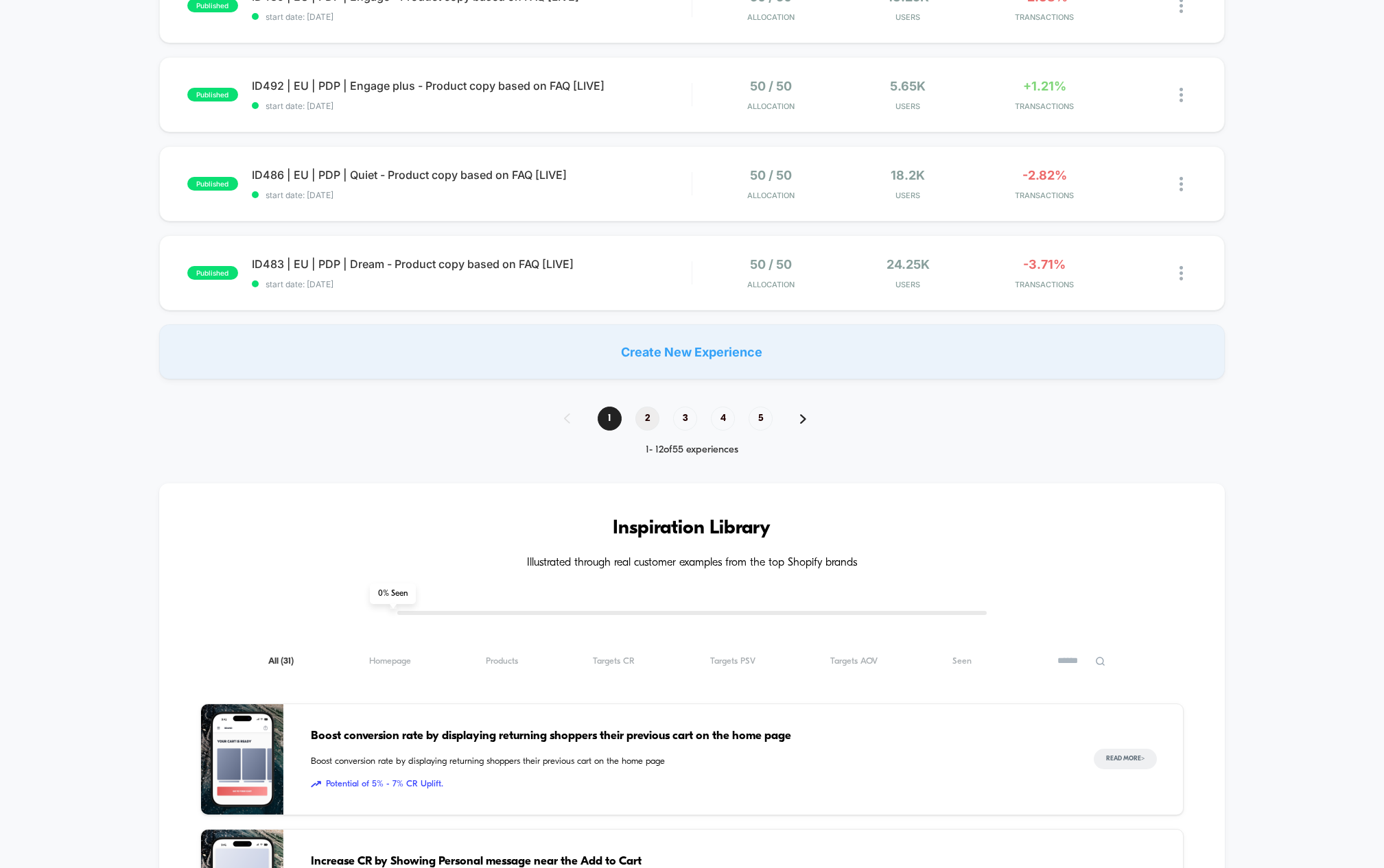
click at [645, 414] on span "2" at bounding box center [647, 419] width 24 height 24
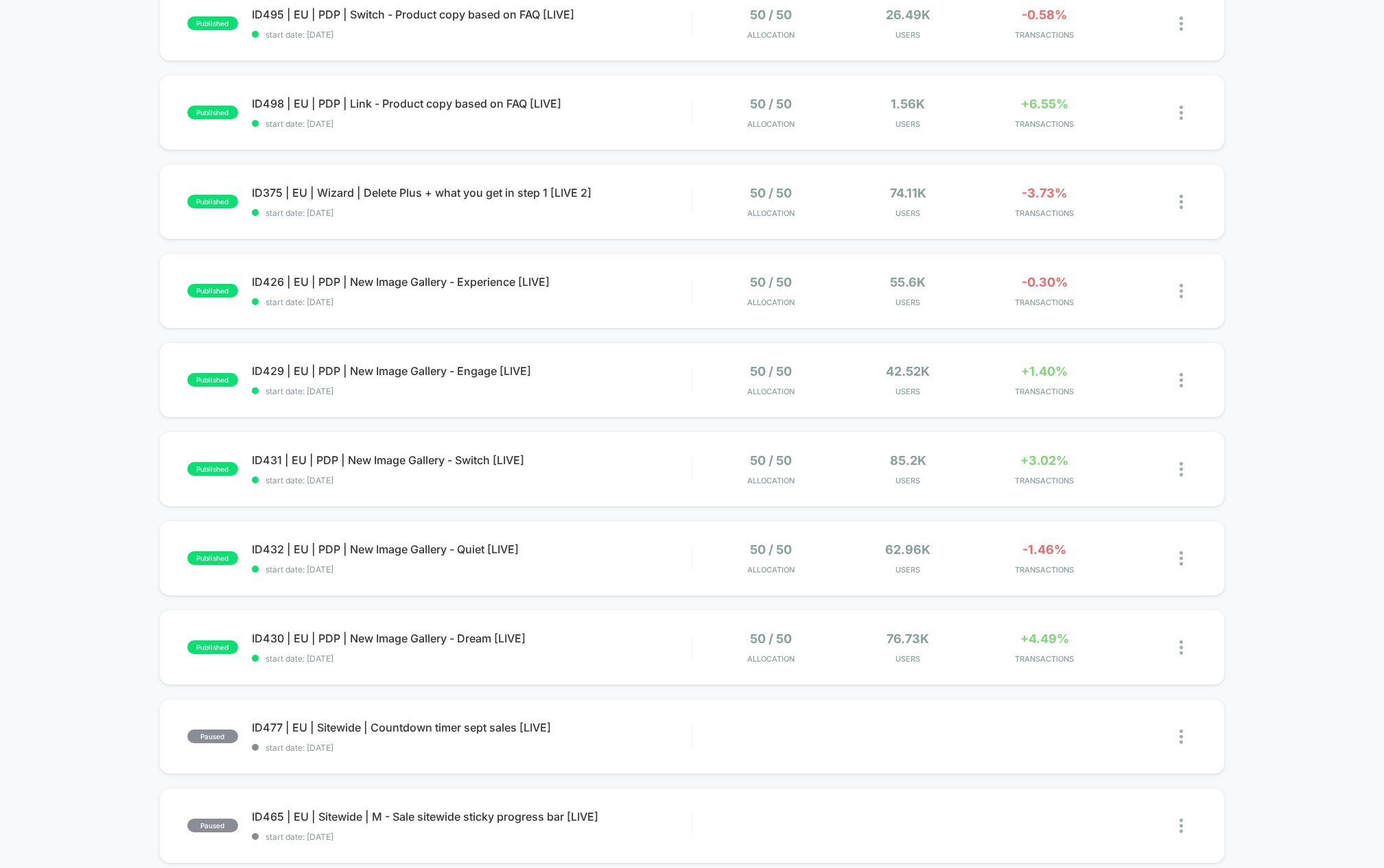
scroll to position [271, 0]
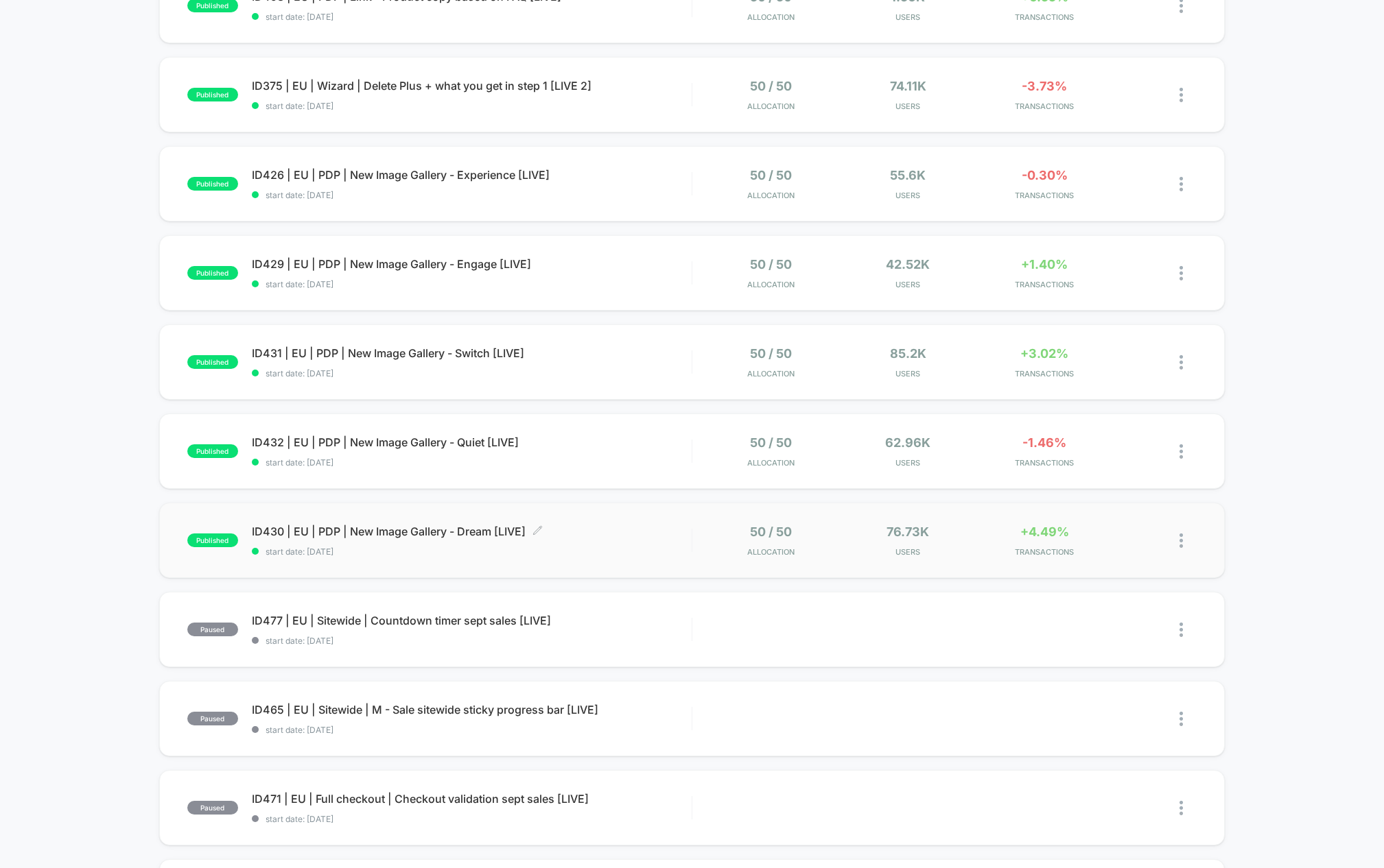
click at [395, 534] on span "ID430 | EU | PDP | New Image Gallery - Dream [LIVE] Click to edit experience de…" at bounding box center [471, 531] width 440 height 14
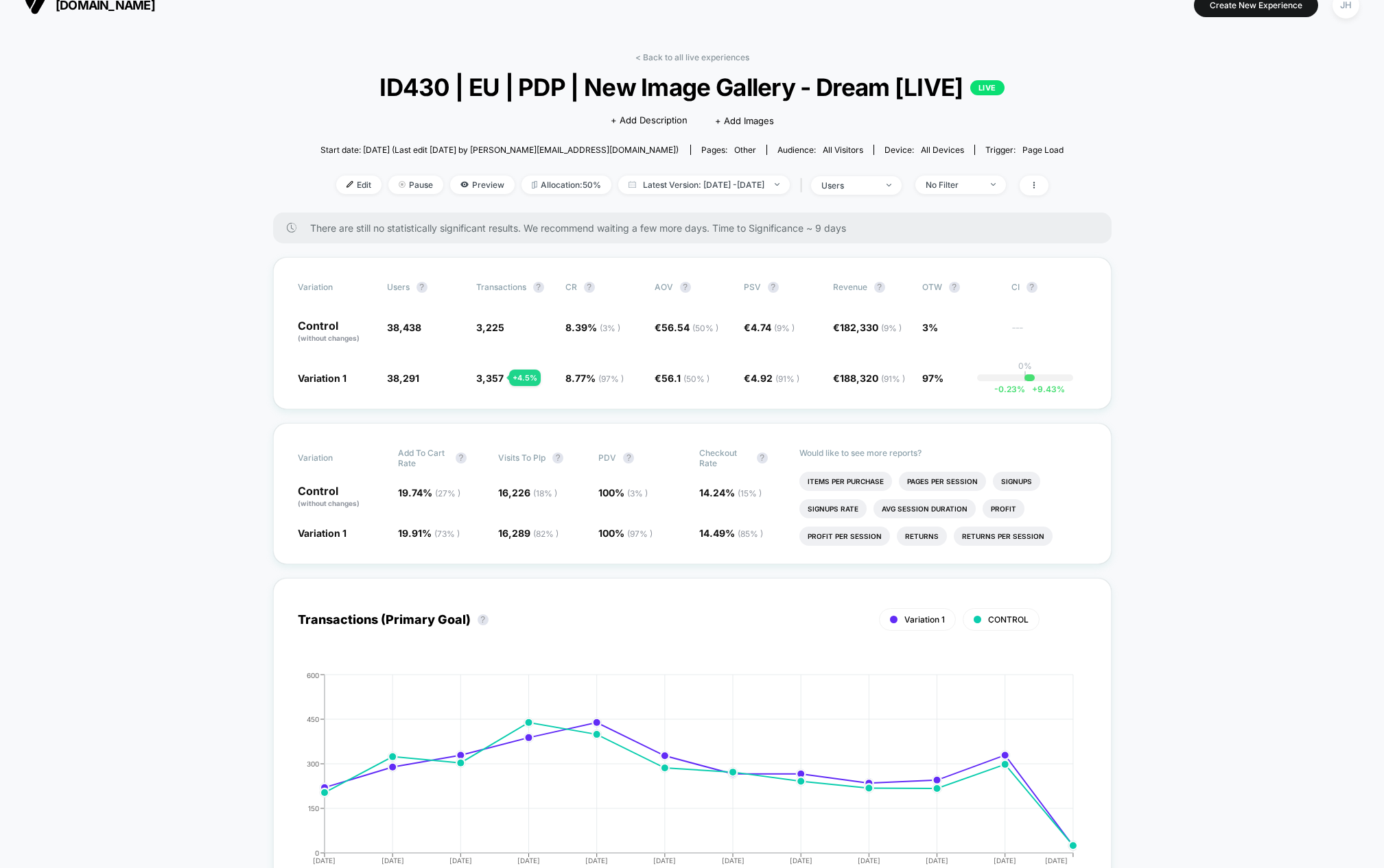
scroll to position [11, 0]
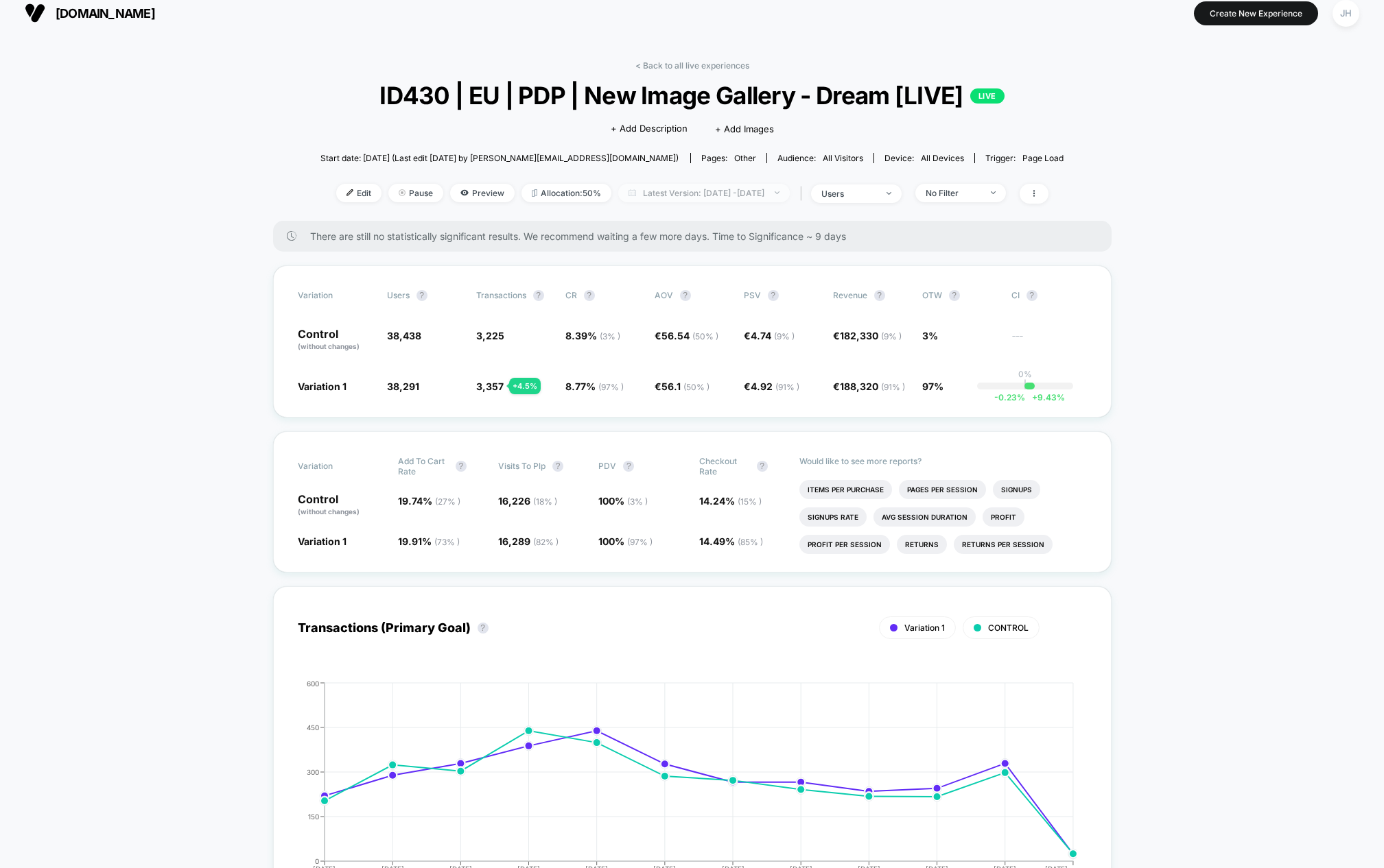
click at [746, 201] on span "Latest Version: [DATE] - [DATE]" at bounding box center [704, 193] width 172 height 18
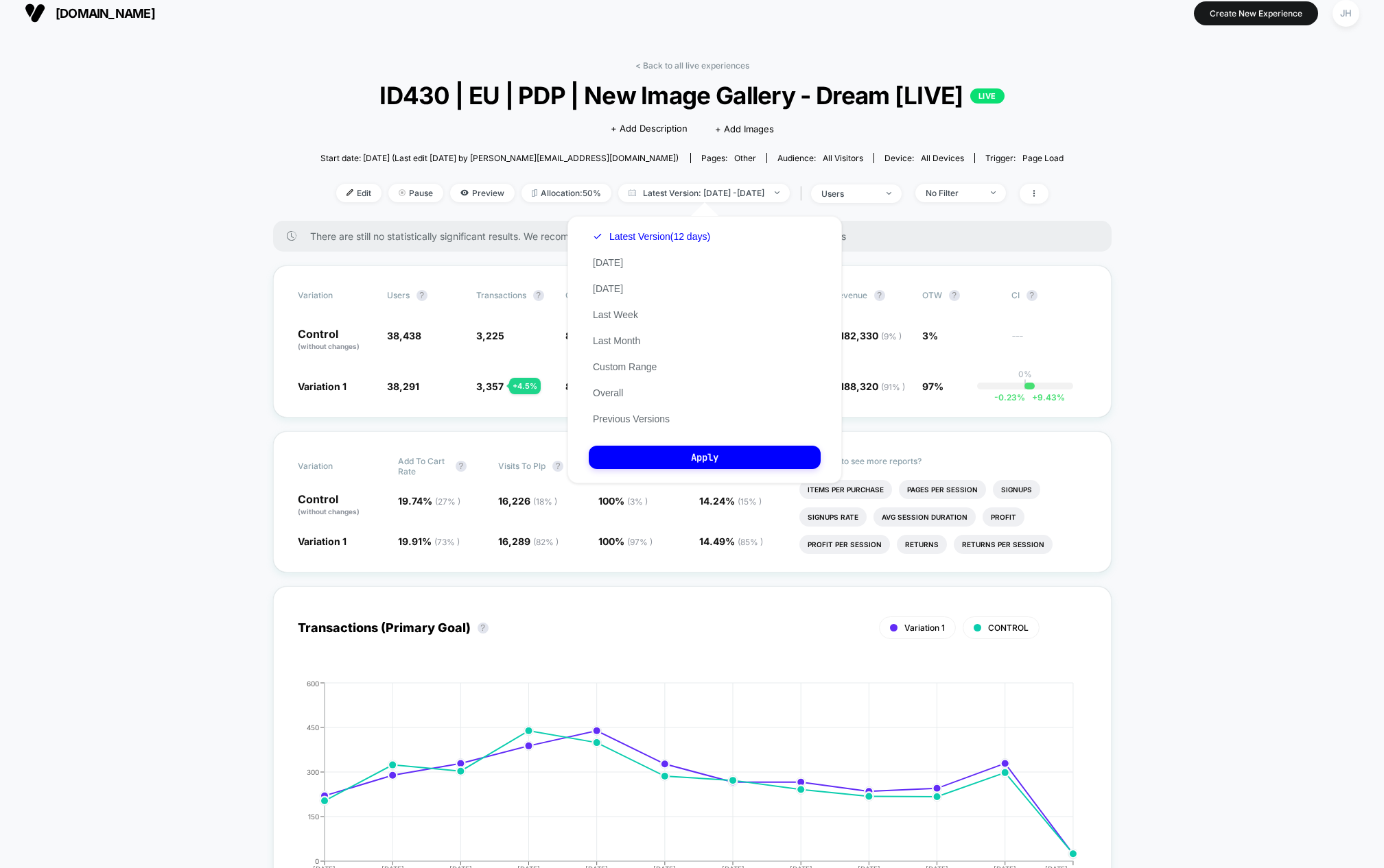
click at [625, 367] on button "Custom Range" at bounding box center [624, 367] width 72 height 13
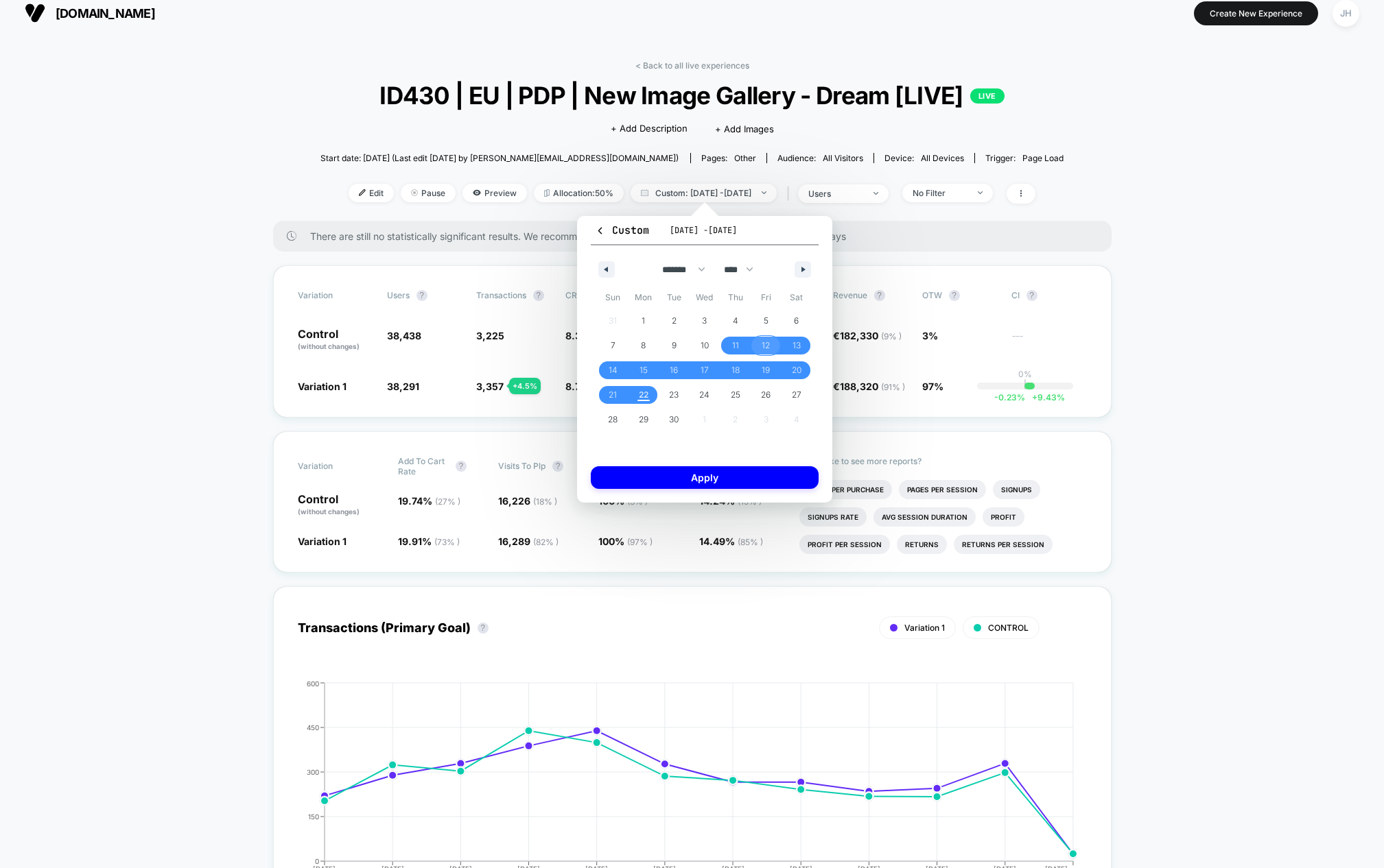
click at [757, 349] on span "12" at bounding box center [766, 345] width 31 height 18
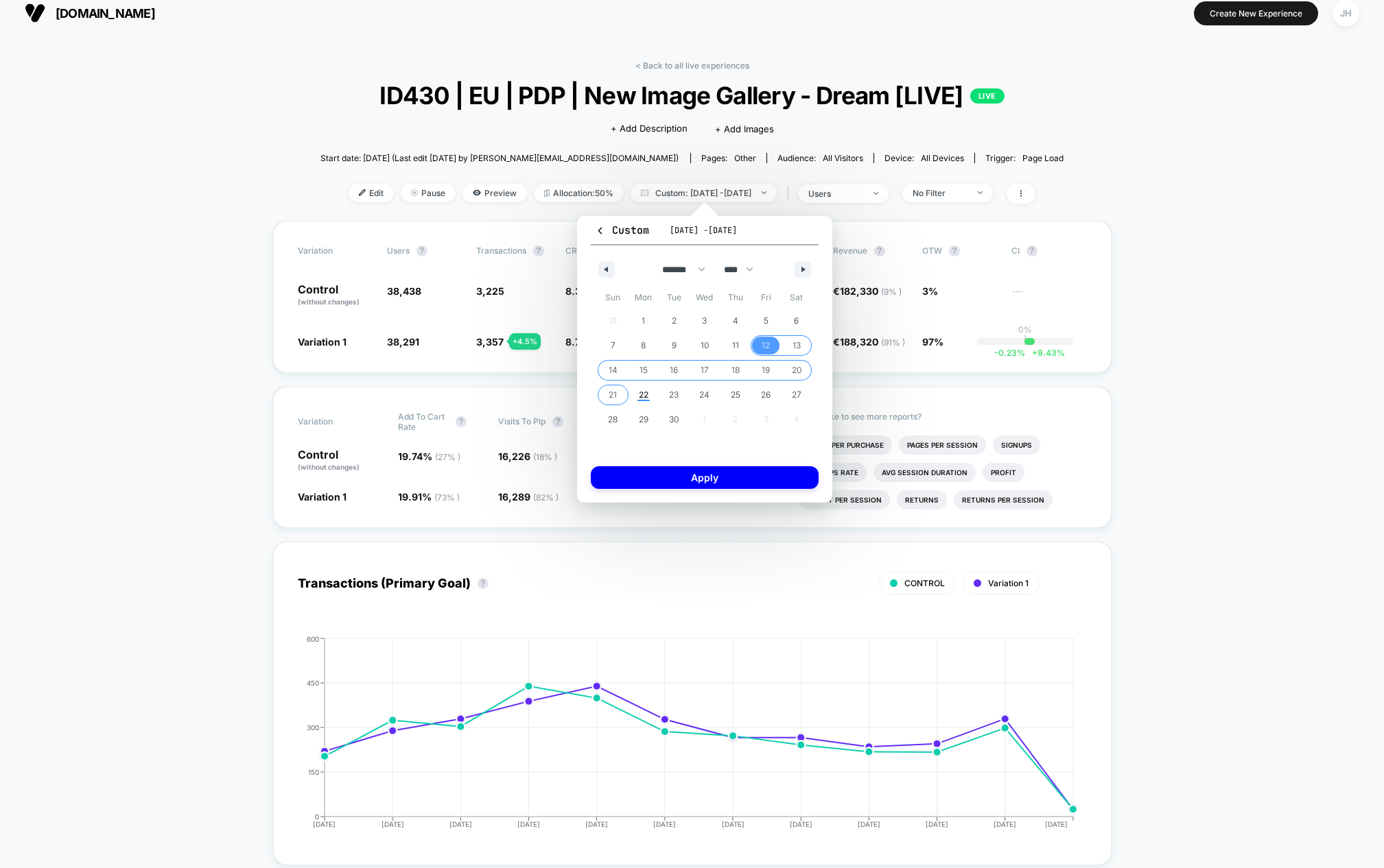
click at [598, 398] on span "21" at bounding box center [613, 395] width 31 height 18
click at [706, 475] on button "Apply" at bounding box center [704, 477] width 228 height 22
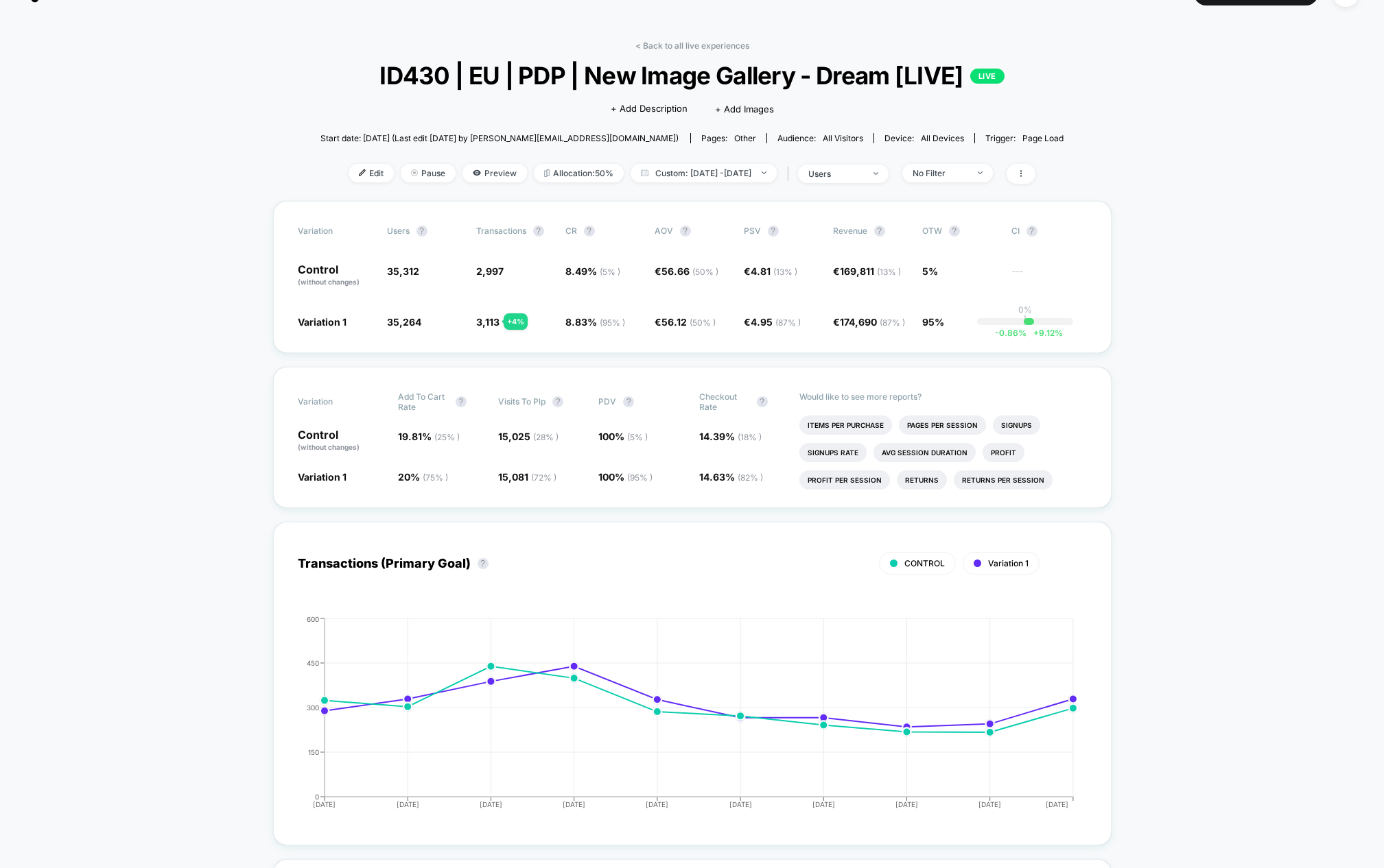
scroll to position [34, 0]
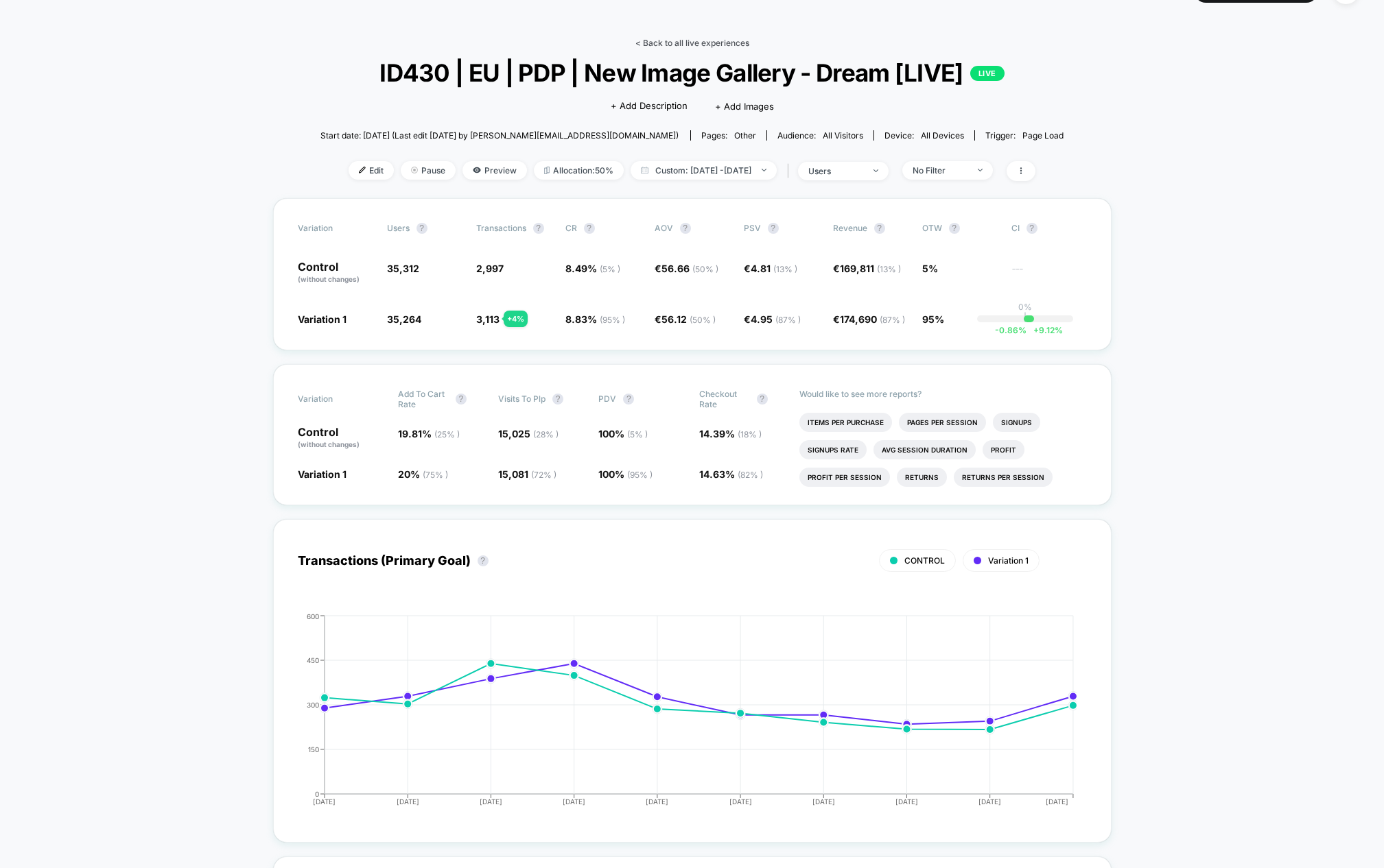
click at [699, 39] on link "< Back to all live experiences" at bounding box center [692, 43] width 114 height 11
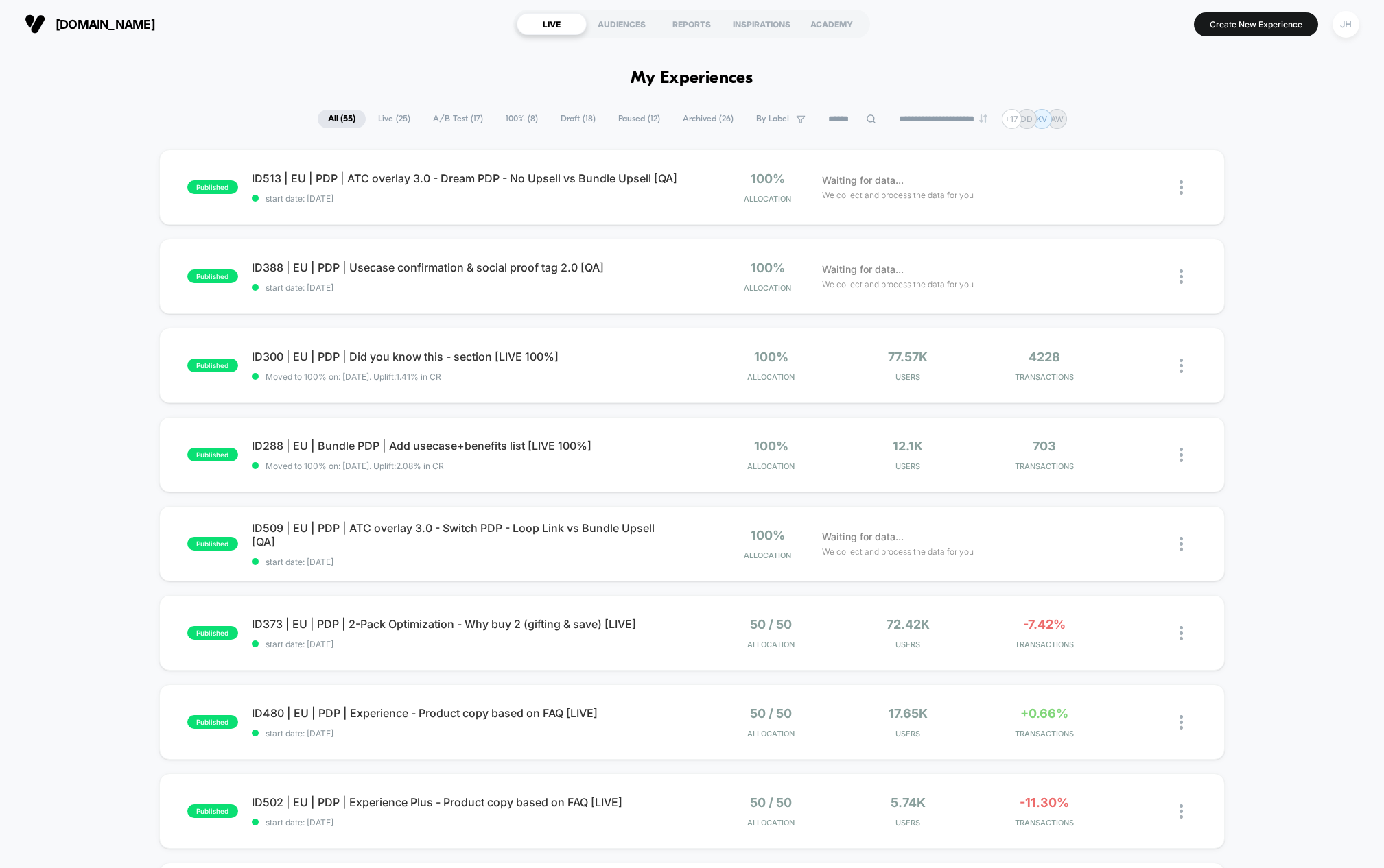
click at [1255, 381] on div "published ID513 | EU | PDP | ATC overlay 3.0 - Dream PDP - No Upsell vs Bundle …" at bounding box center [692, 712] width 1384 height 1125
